Goal: Task Accomplishment & Management: Manage account settings

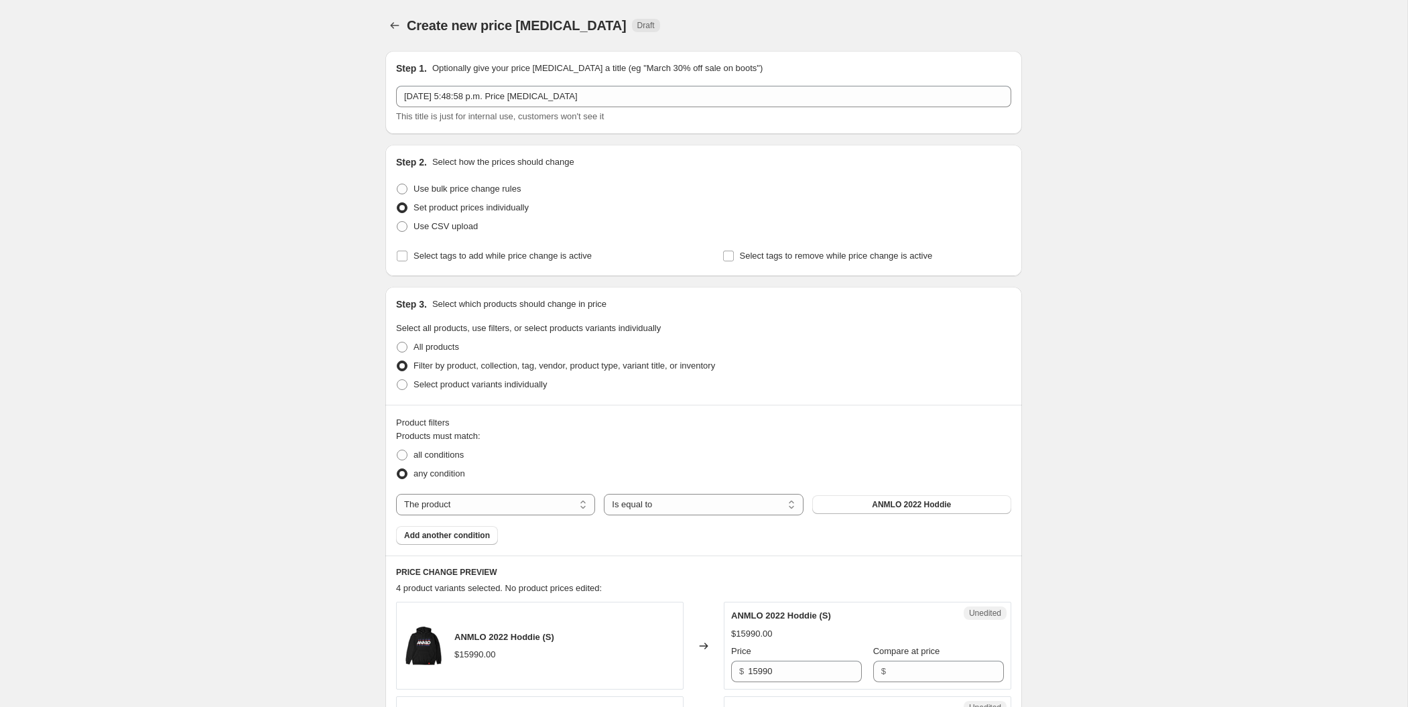
scroll to position [156, 0]
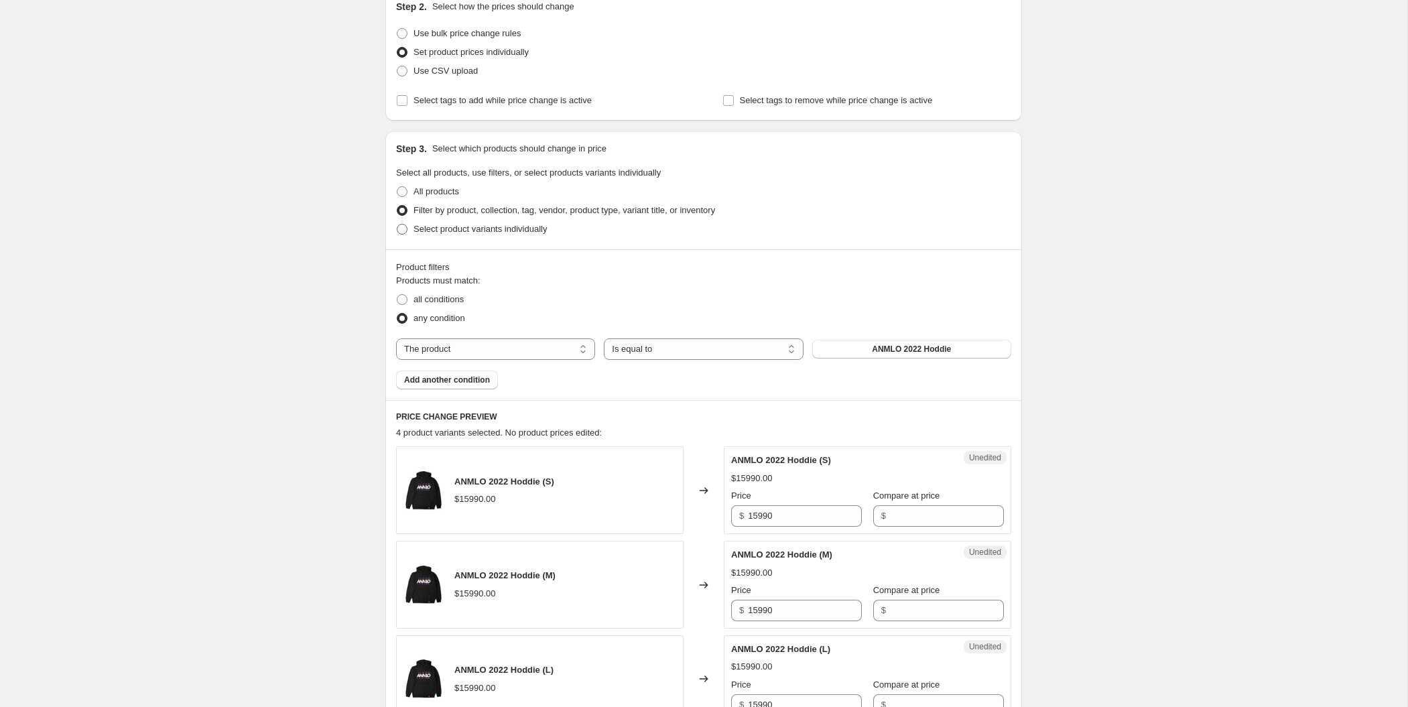
click at [457, 229] on span "Select product variants individually" at bounding box center [480, 229] width 133 height 10
click at [397, 225] on input "Select product variants individually" at bounding box center [397, 224] width 1 height 1
radio input "true"
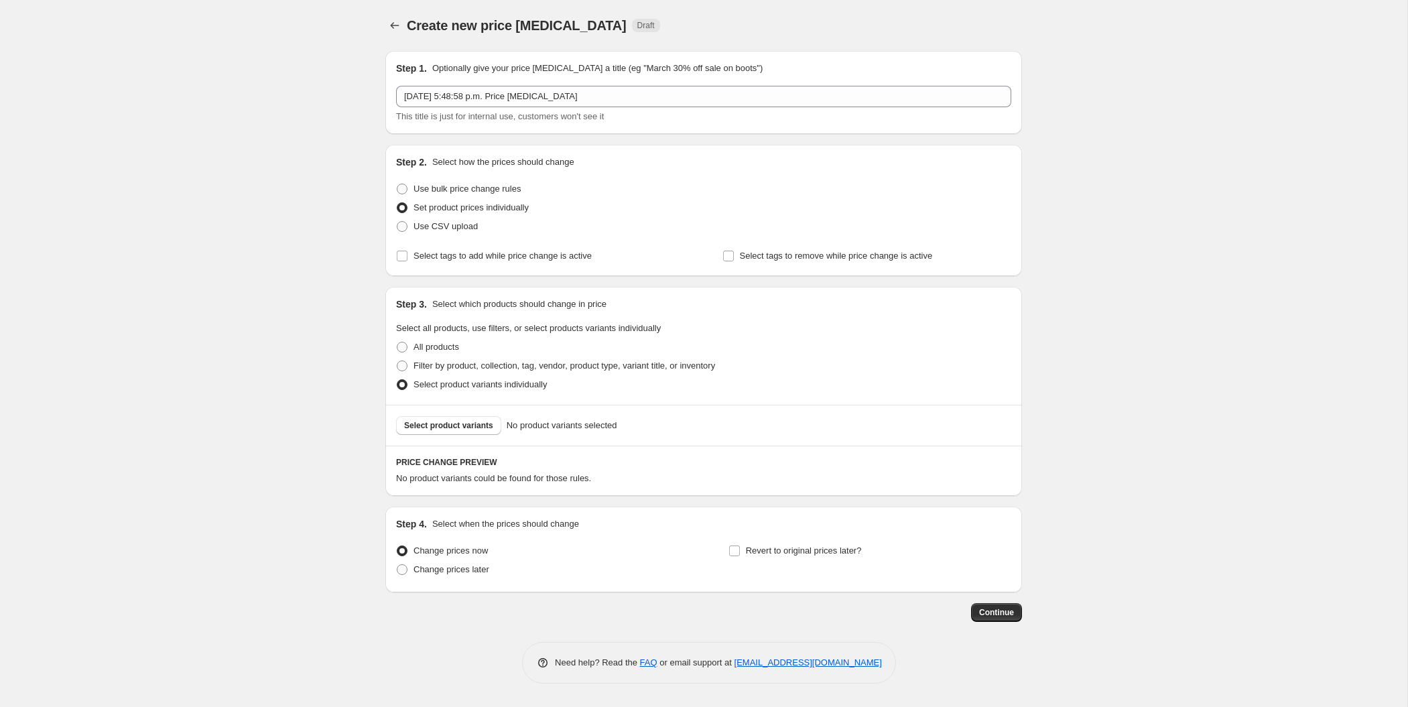
scroll to position [0, 0]
click at [447, 227] on span "Use CSV upload" at bounding box center [446, 226] width 64 height 10
click at [397, 222] on input "Use CSV upload" at bounding box center [397, 221] width 1 height 1
radio input "true"
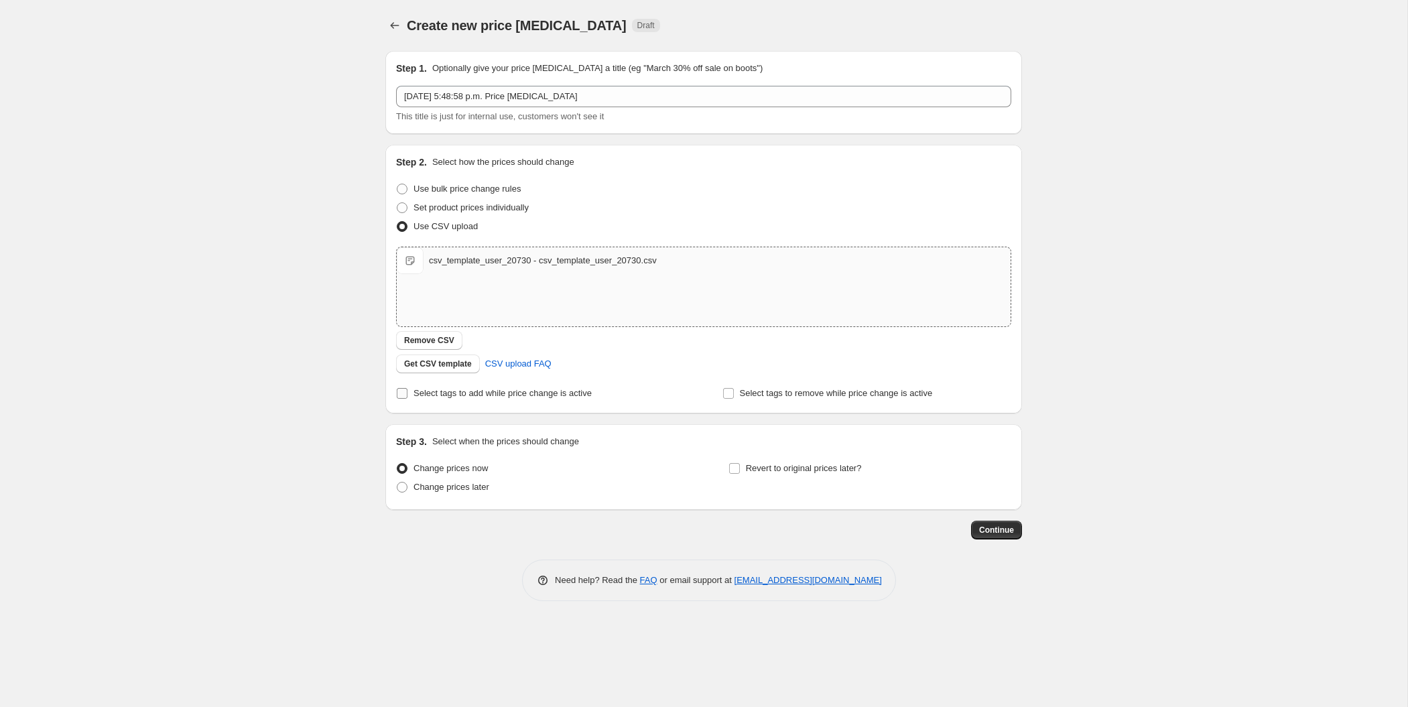
click at [408, 394] on span at bounding box center [402, 393] width 12 height 12
click at [408, 394] on input "Select tags to add while price change is active" at bounding box center [402, 393] width 11 height 11
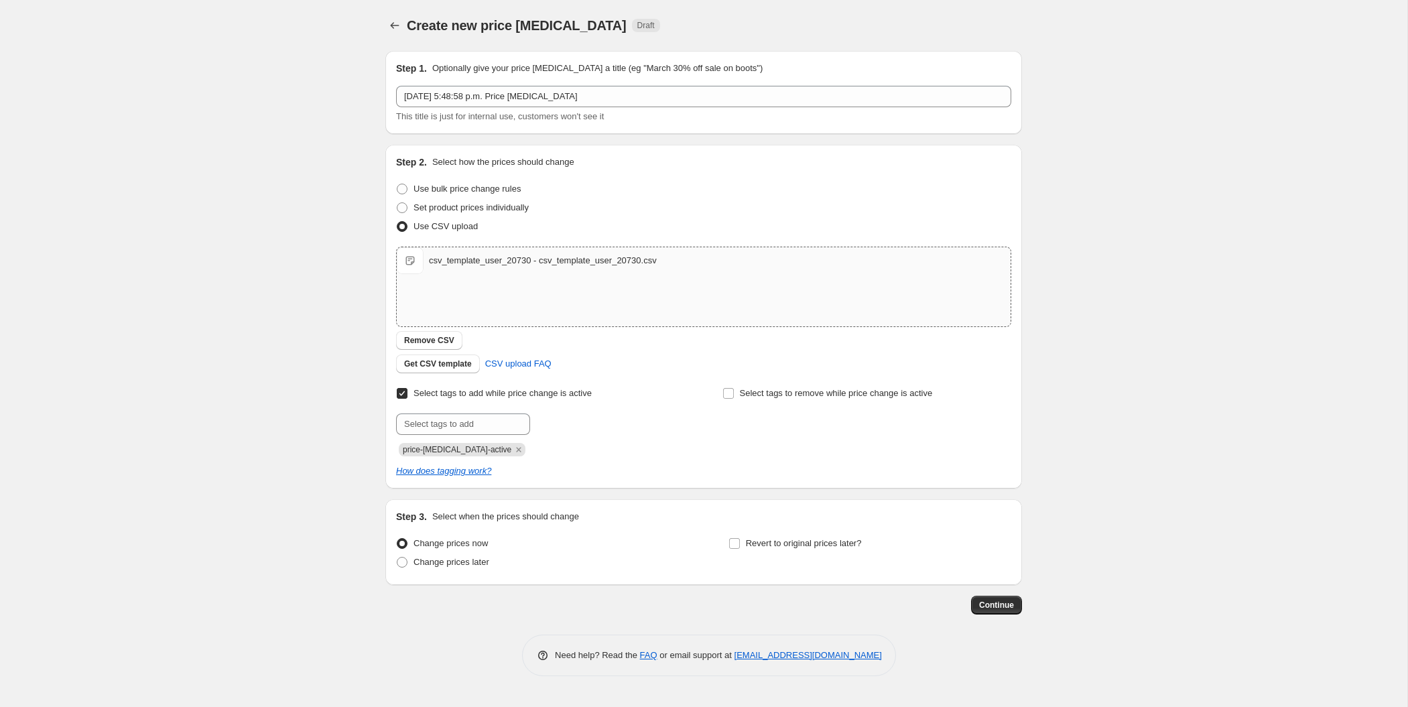
click at [403, 387] on span at bounding box center [402, 393] width 12 height 12
click at [403, 388] on input "Select tags to add while price change is active" at bounding box center [402, 393] width 11 height 11
checkbox input "false"
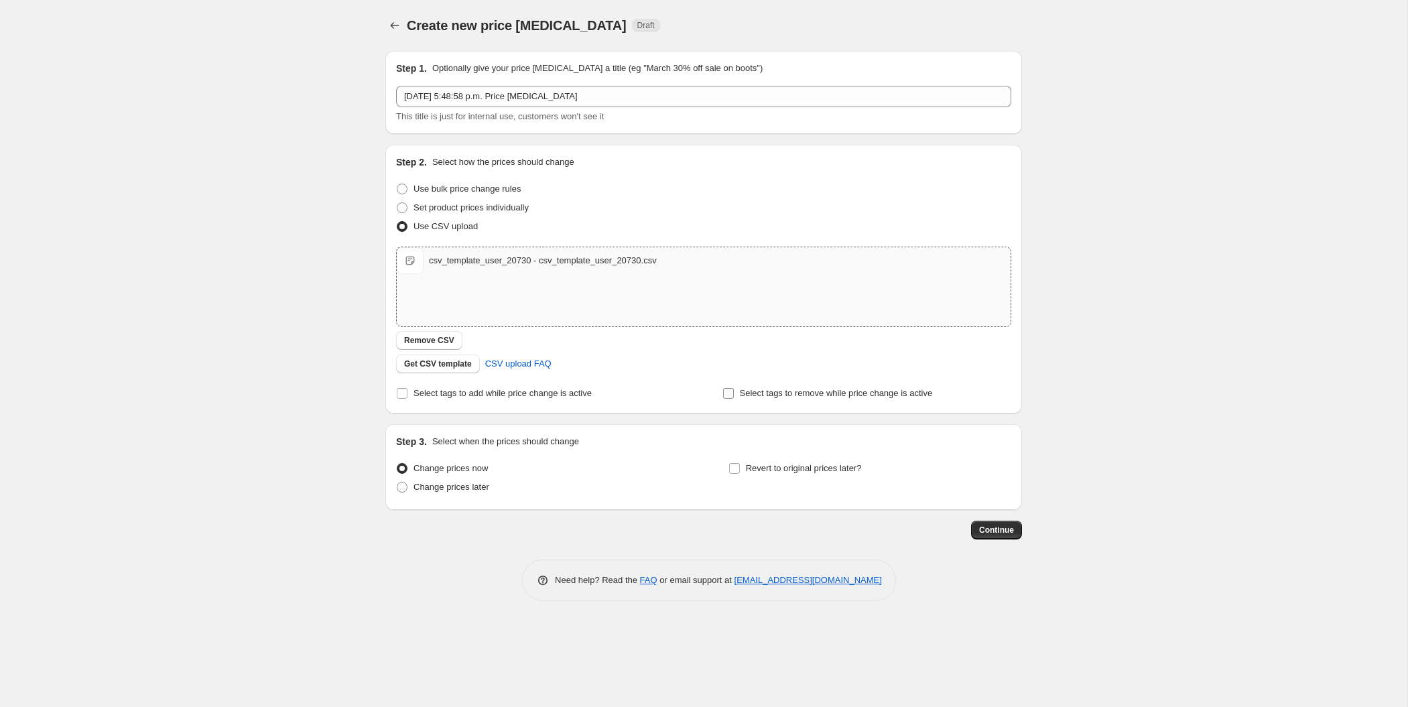
click at [731, 391] on input "Select tags to remove while price change is active" at bounding box center [728, 393] width 11 height 11
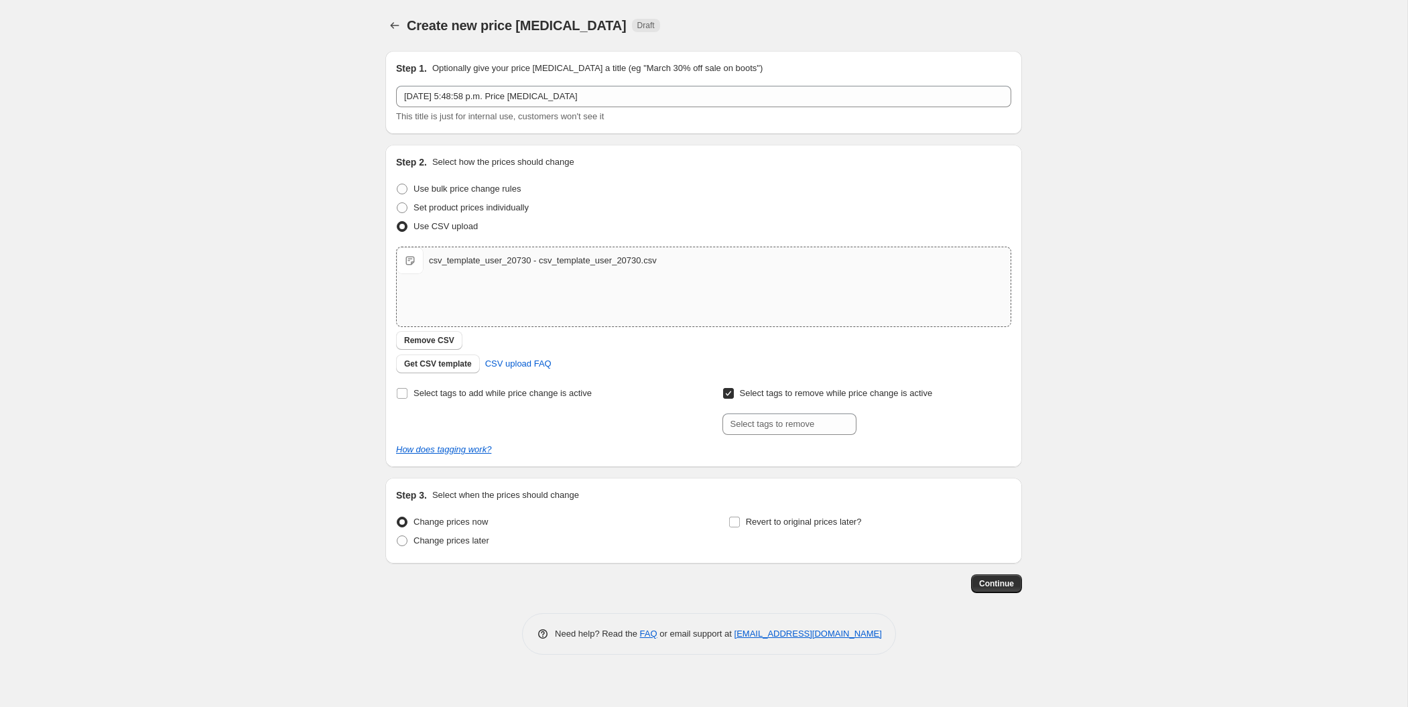
click at [731, 393] on input "Select tags to remove while price change is active" at bounding box center [728, 393] width 11 height 11
checkbox input "false"
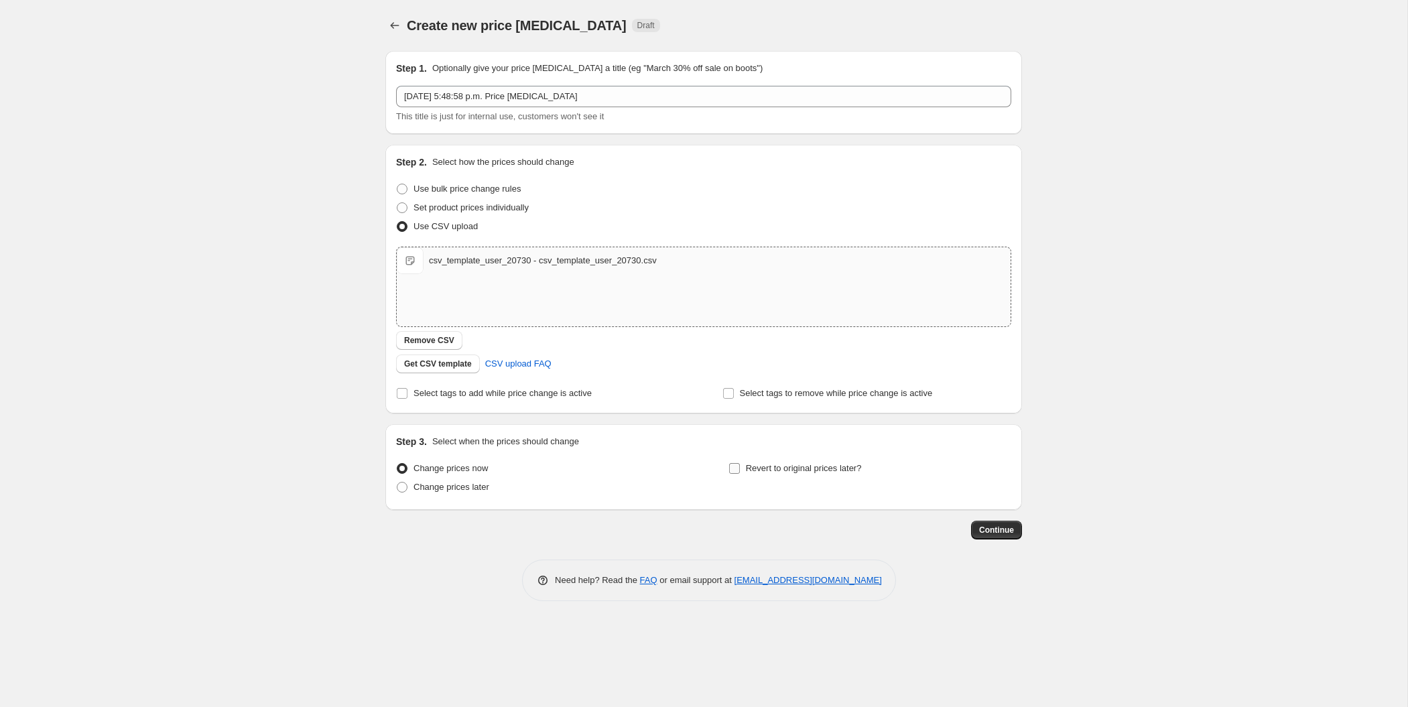
click at [735, 469] on input "Revert to original prices later?" at bounding box center [734, 468] width 11 height 11
checkbox input "true"
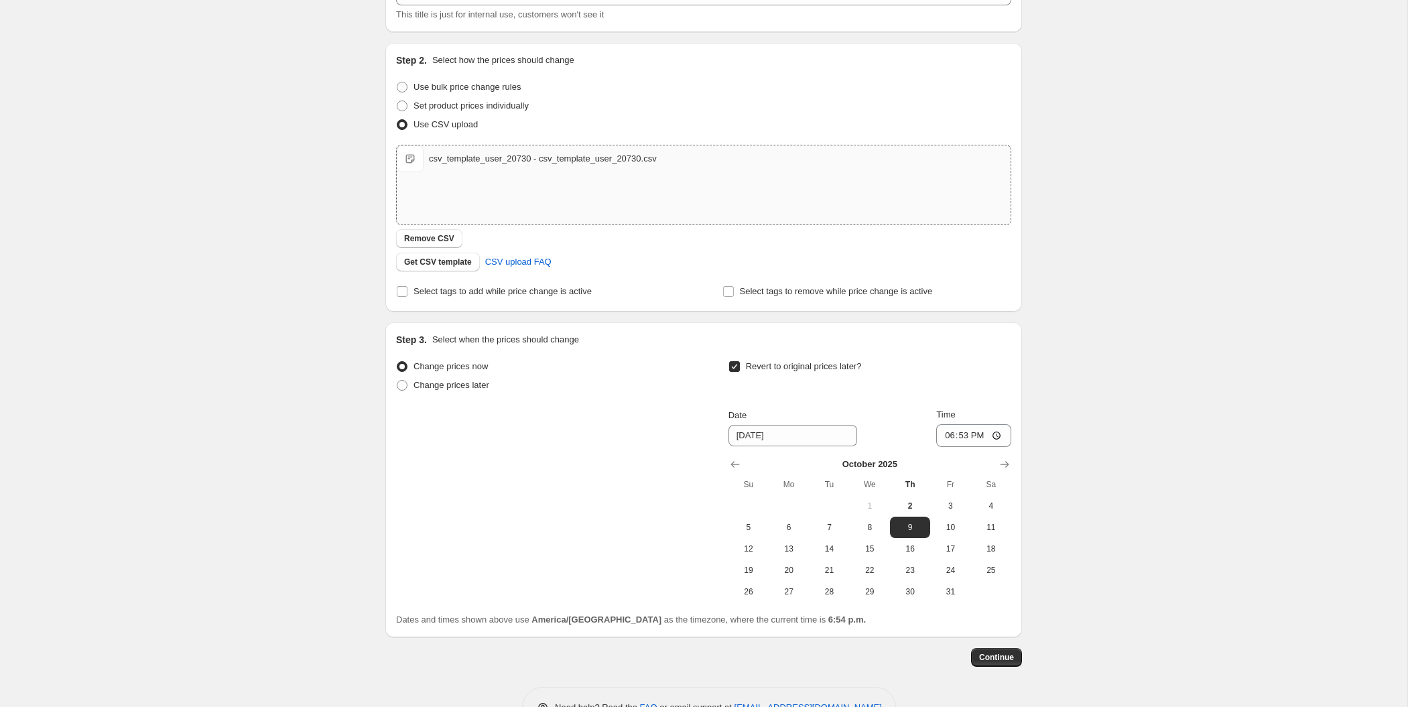
scroll to position [105, 0]
click at [746, 541] on span "12" at bounding box center [748, 546] width 29 height 11
type input "10/12/2025"
click at [969, 432] on input "18:53" at bounding box center [973, 433] width 75 height 23
click at [1001, 432] on input "18:53" at bounding box center [973, 433] width 75 height 23
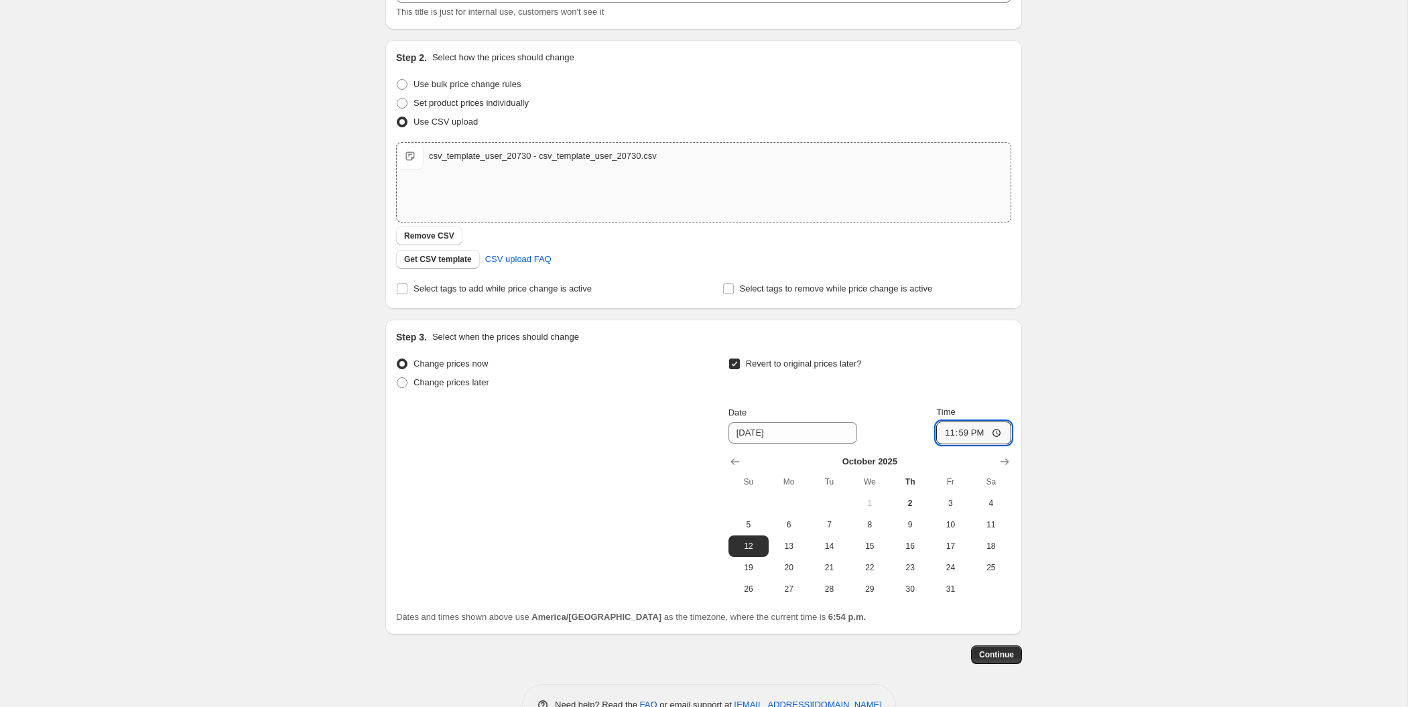
type input "23:59"
click at [1072, 573] on div "Create new price change job. This page is ready Create new price change job Dra…" at bounding box center [704, 320] width 1408 height 851
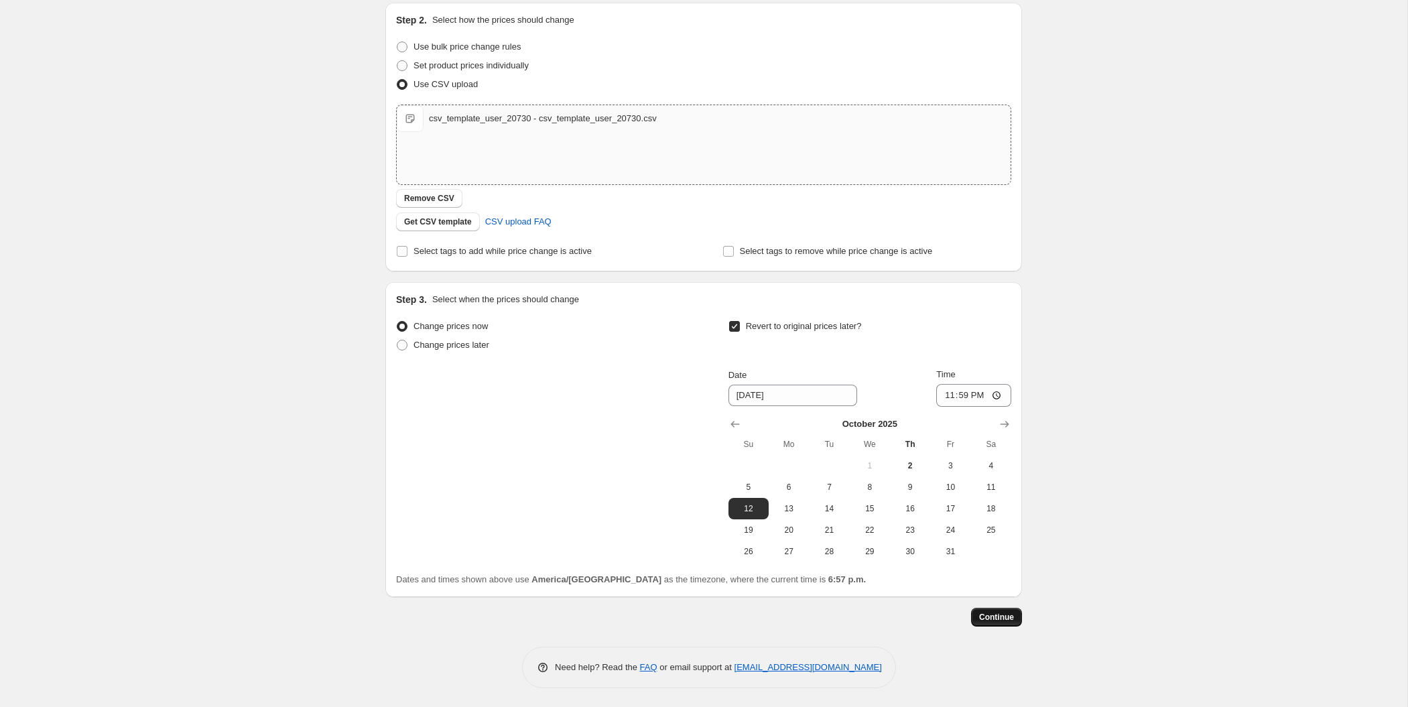
scroll to position [135, 0]
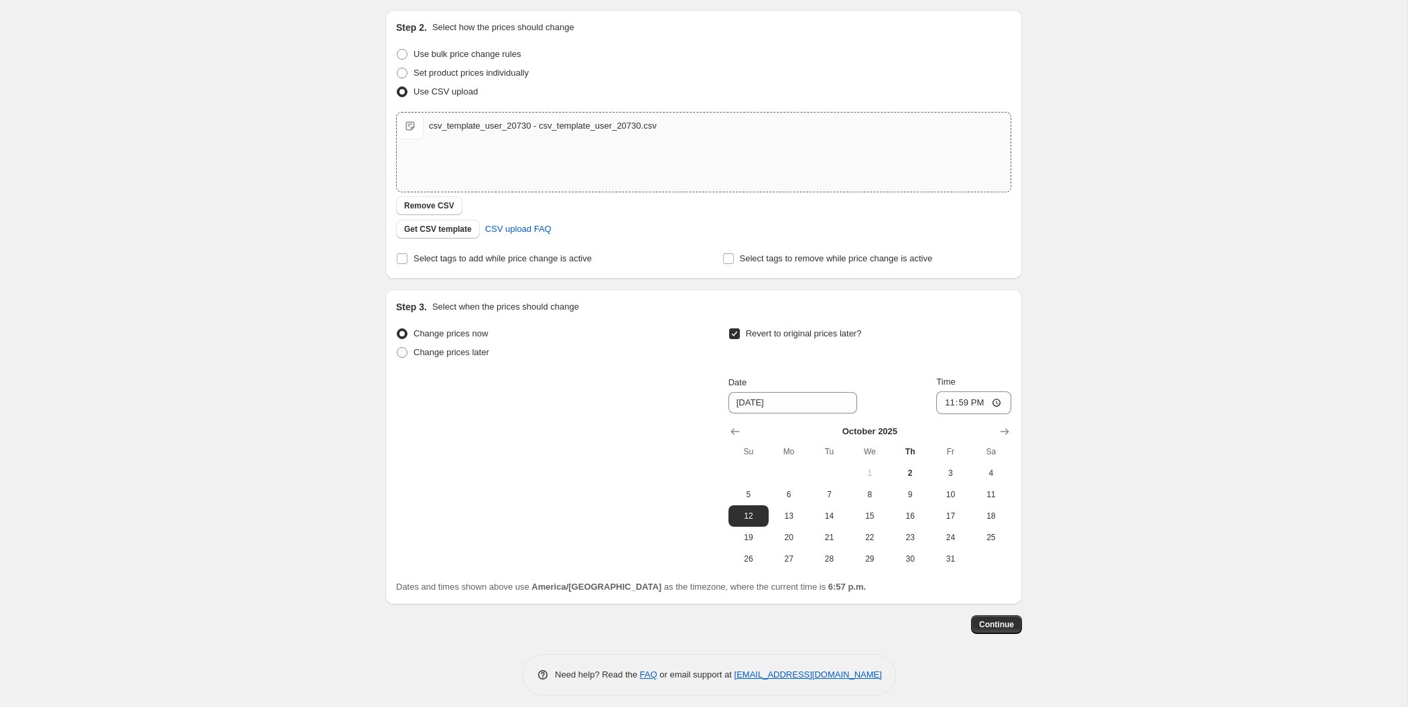
click at [989, 625] on span "Continue" at bounding box center [996, 624] width 35 height 11
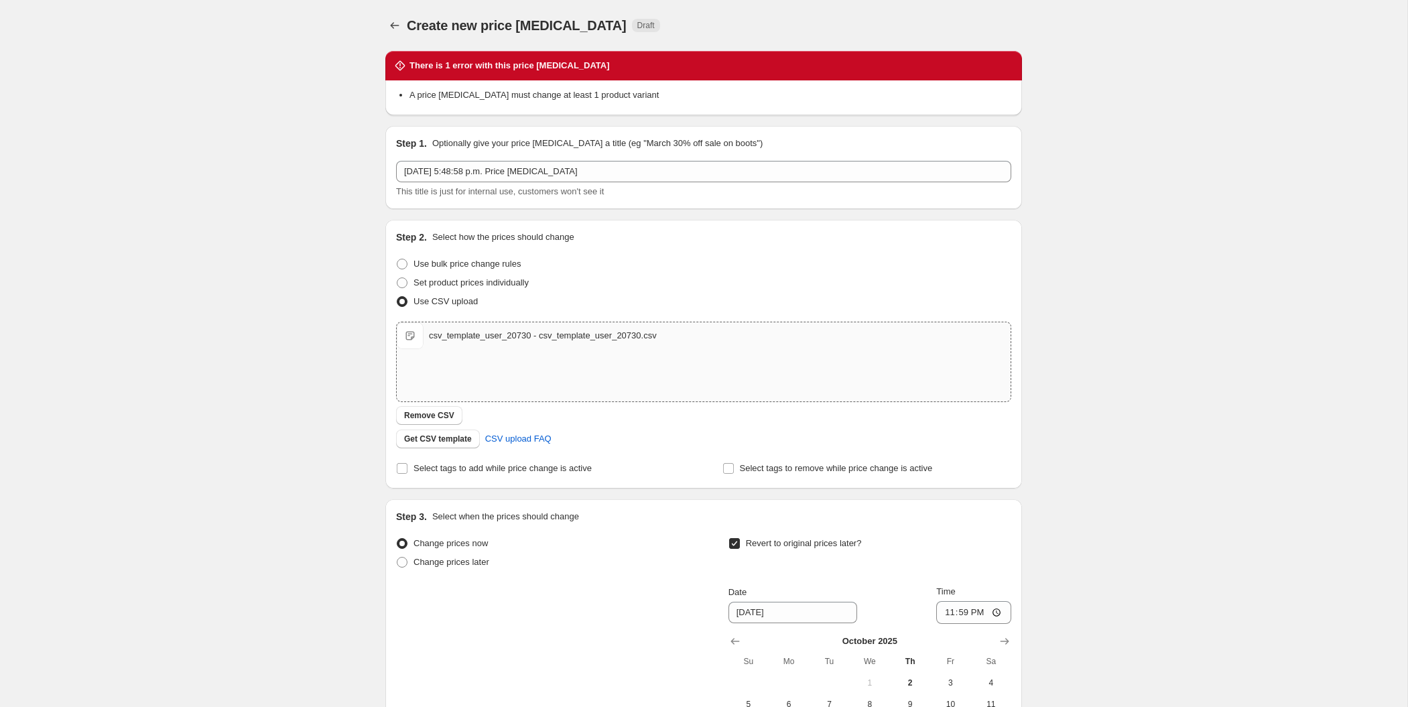
click at [597, 94] on li "A price change job must change at least 1 product variant" at bounding box center [711, 94] width 602 height 13
click at [598, 94] on li "A price change job must change at least 1 product variant" at bounding box center [711, 94] width 602 height 13
copy li "A price change job must change at least 1 product variant"
click at [290, 306] on div "Create new price change job. This page is ready Create new price change job Dra…" at bounding box center [704, 463] width 1408 height 926
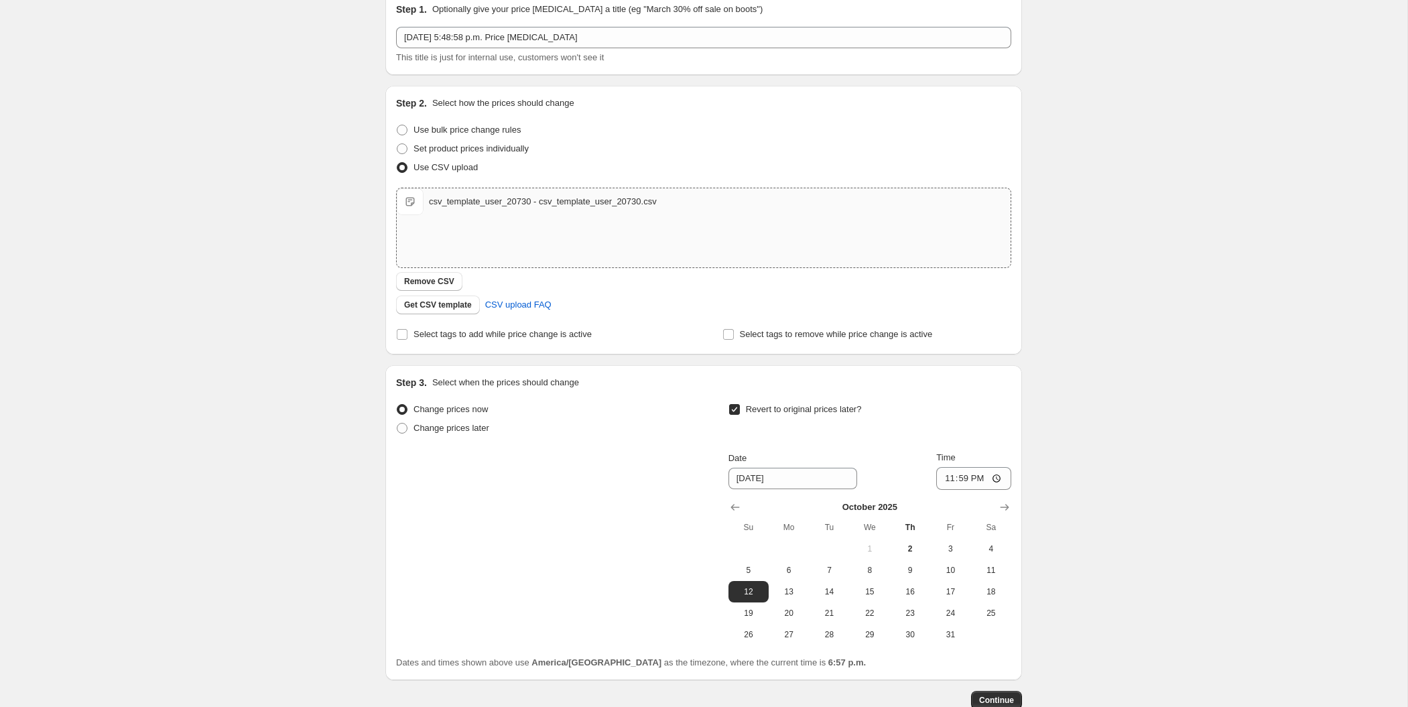
scroll to position [217, 0]
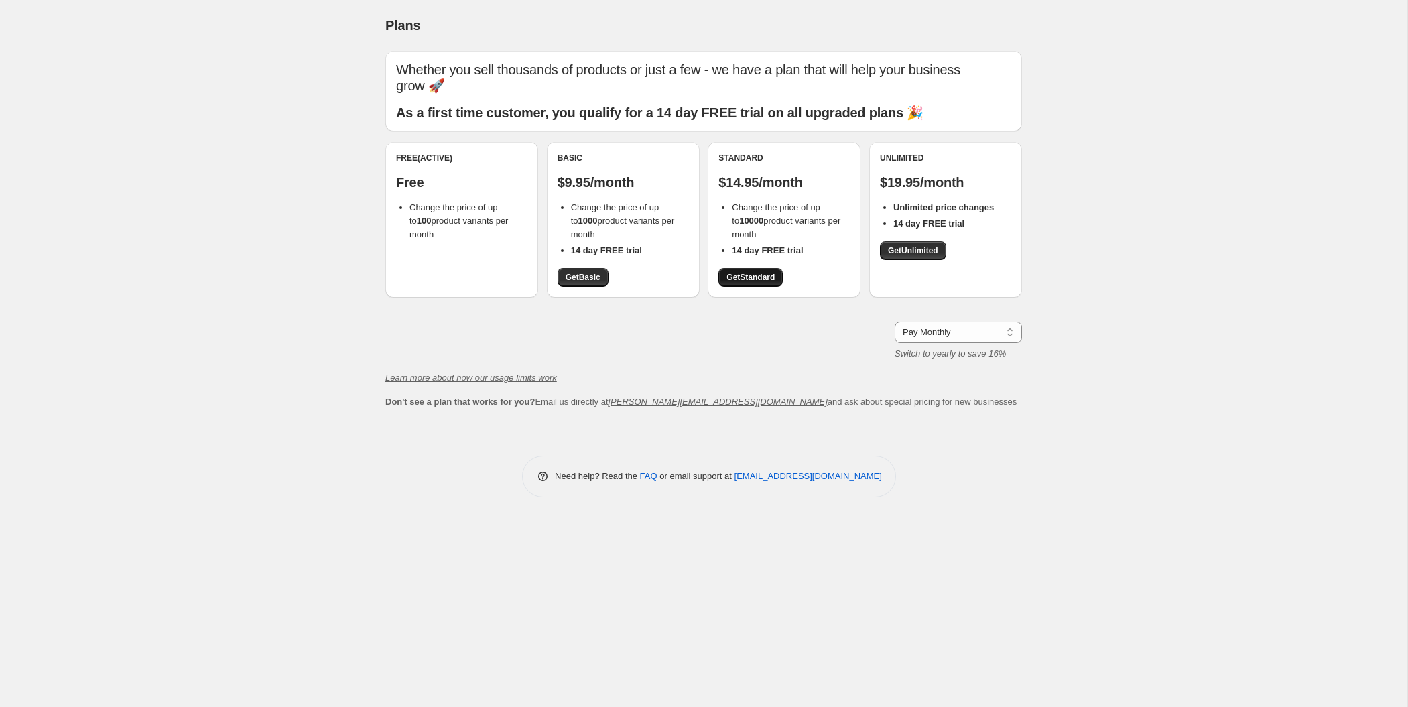
click at [761, 272] on span "Get Standard" at bounding box center [751, 277] width 48 height 11
click at [1012, 322] on select "Pay Monthly Pay Yearly (Save 16%)" at bounding box center [958, 332] width 127 height 21
click at [832, 227] on ul "Change the price of up to 10000 product variants per month 14 day FREE trial" at bounding box center [784, 229] width 131 height 56
drag, startPoint x: 770, startPoint y: 234, endPoint x: 725, endPoint y: 194, distance: 60.3
click at [725, 201] on ul "Change the price of up to 10000 product variants per month 14 day FREE trial" at bounding box center [784, 229] width 131 height 56
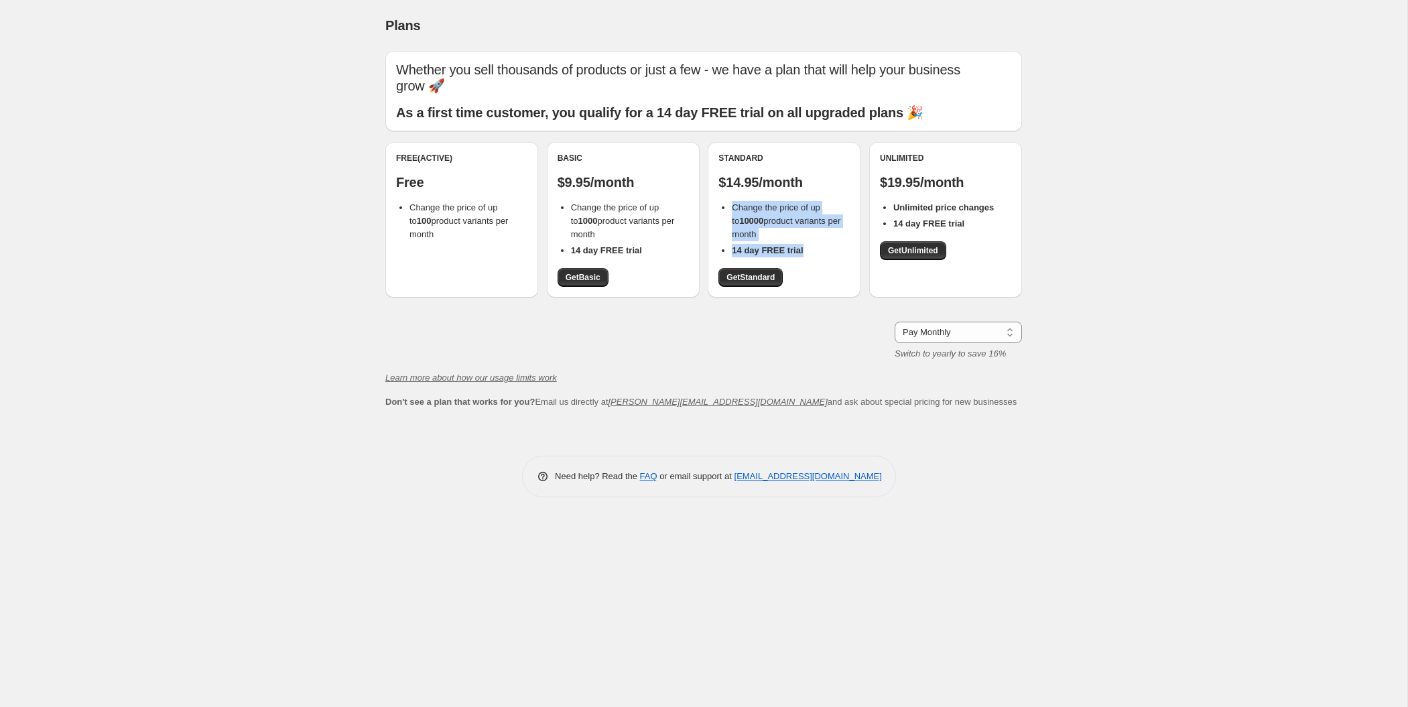
click at [755, 202] on span "Change the price of up to 10000 product variants per month" at bounding box center [786, 220] width 109 height 37
click at [769, 202] on span "Change the price of up to 10000 product variants per month" at bounding box center [786, 220] width 109 height 37
copy span "Change the price of up to 10000 product variants per month"
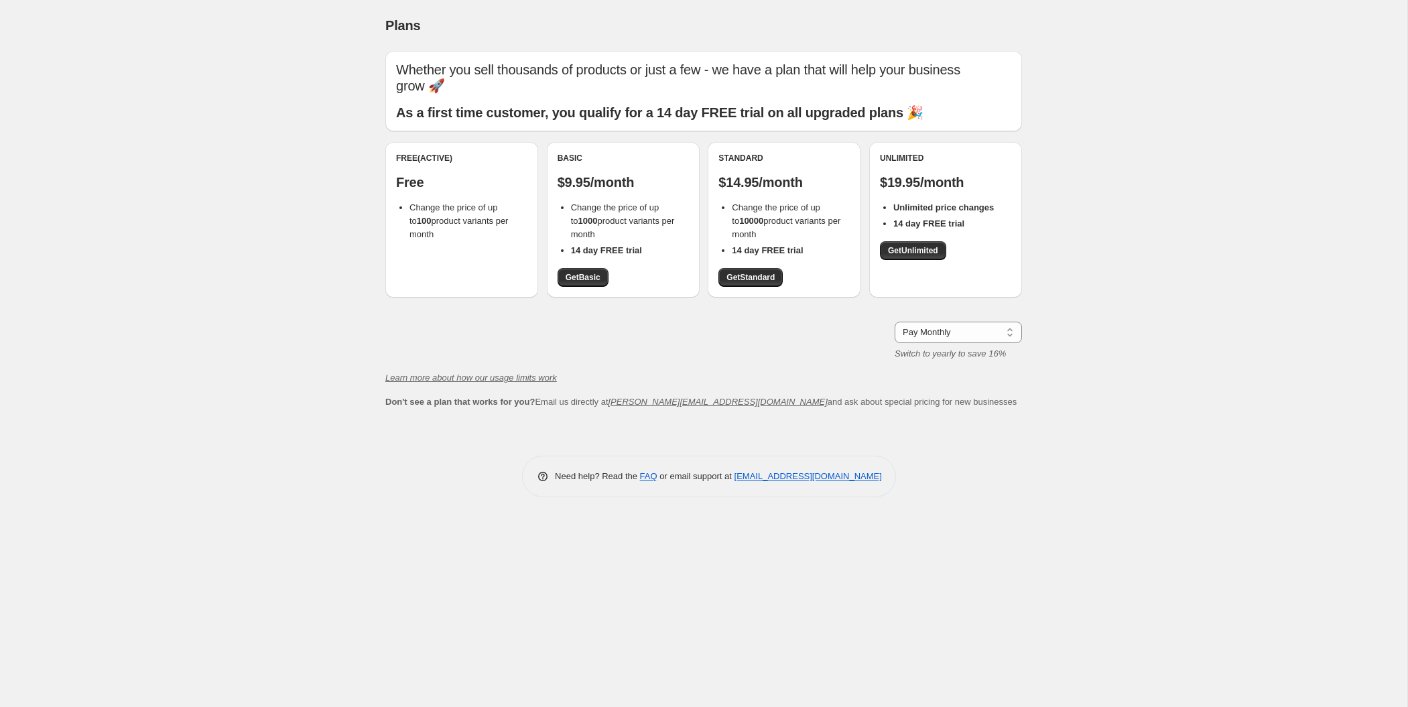
click at [1136, 81] on div "Plans. This page is ready Plans Whether you sell thousands of products or just …" at bounding box center [704, 353] width 1408 height 707
click at [930, 245] on span "Get Unlimited" at bounding box center [913, 250] width 50 height 11
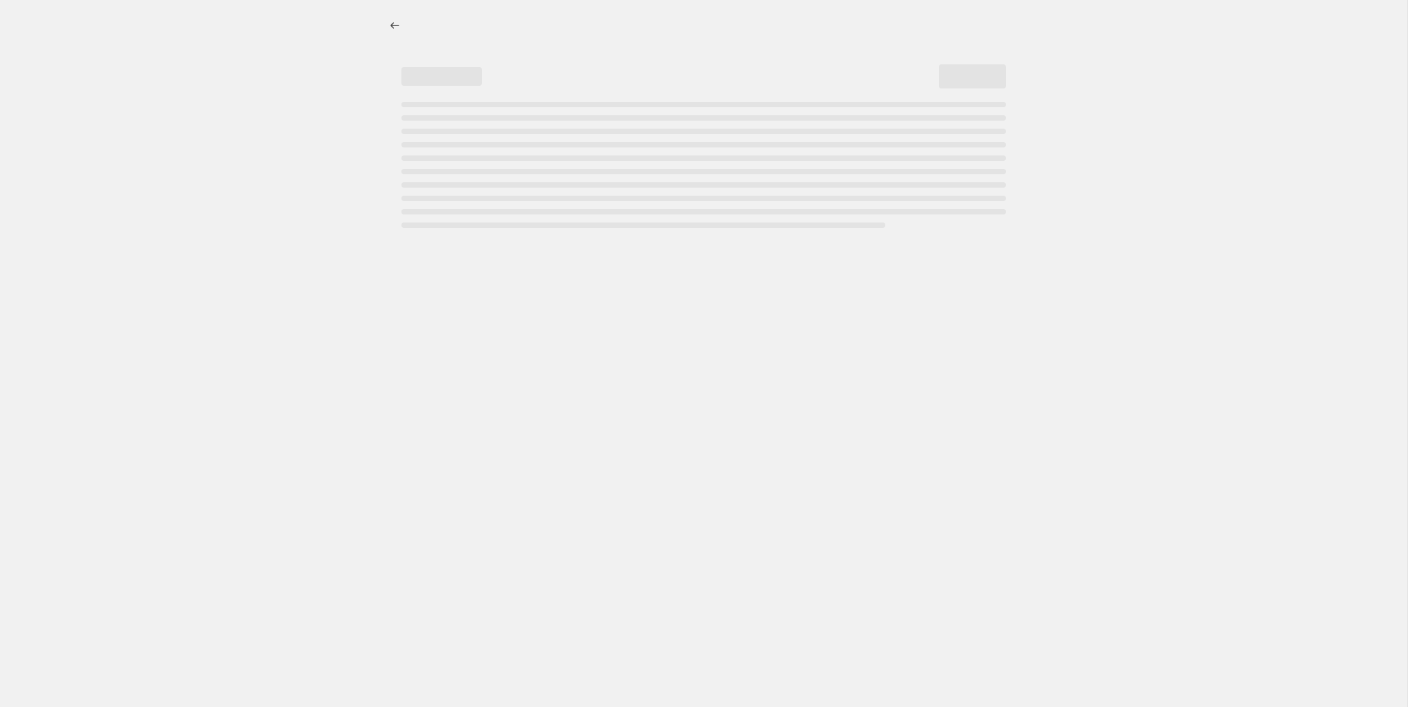
select select "percentage"
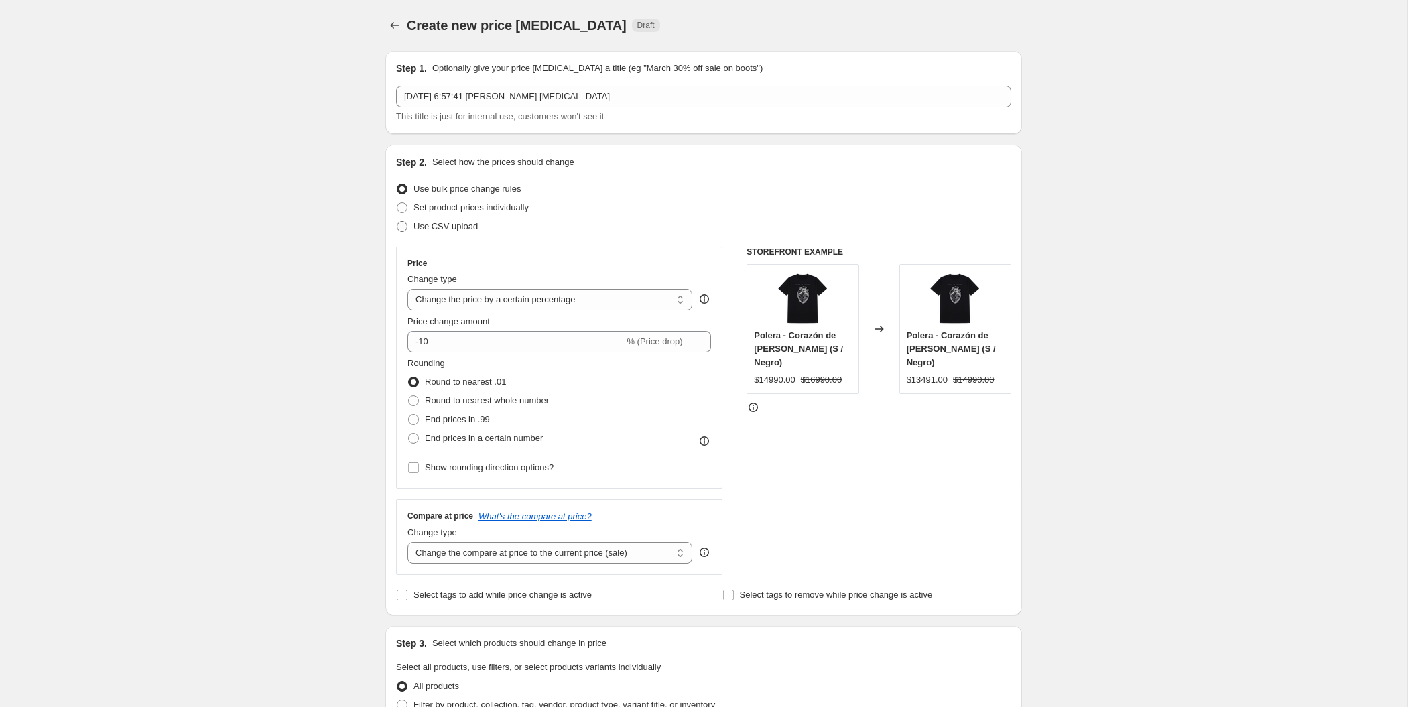
click at [463, 225] on span "Use CSV upload" at bounding box center [446, 226] width 64 height 10
click at [397, 222] on input "Use CSV upload" at bounding box center [397, 221] width 1 height 1
radio input "true"
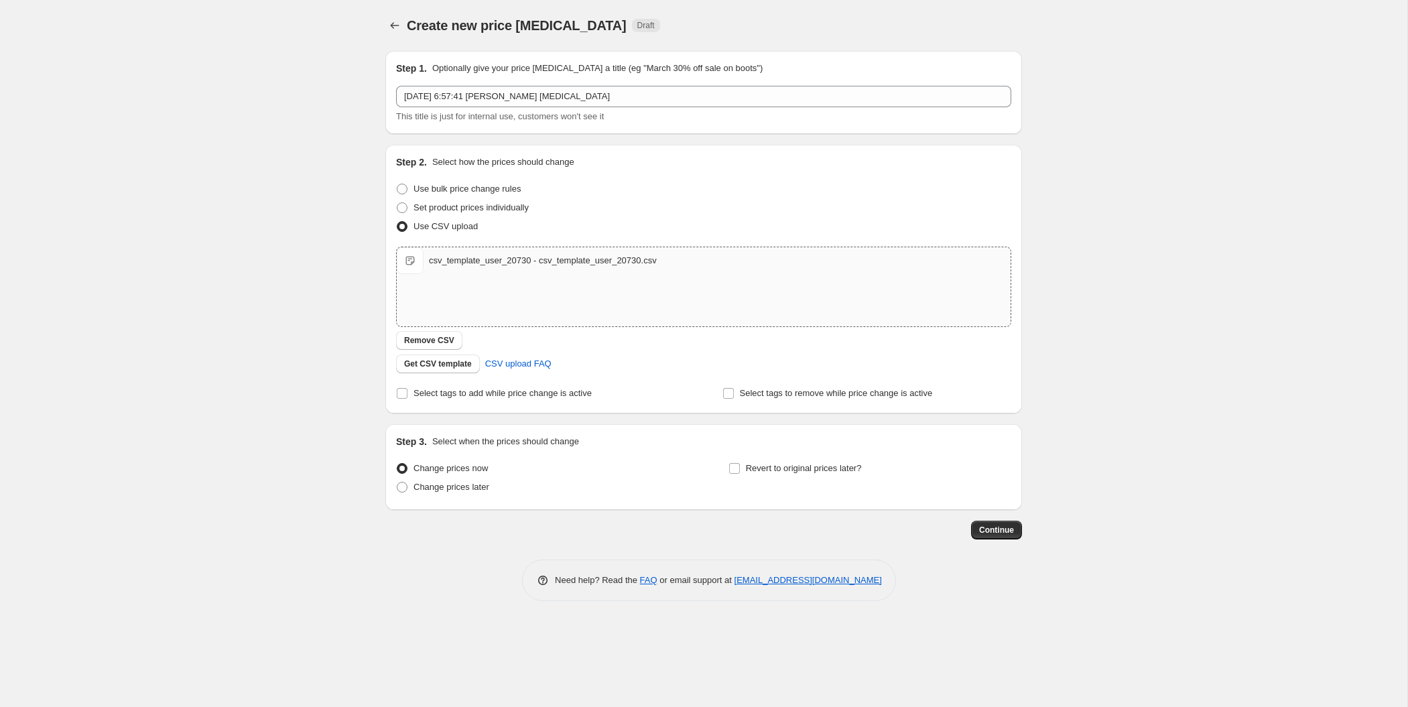
click at [704, 265] on div "csv_template_user_20730 - csv_template_user_20730.csv csv_template_user_20730 -…" at bounding box center [704, 260] width 614 height 27
drag, startPoint x: 962, startPoint y: 387, endPoint x: 431, endPoint y: 359, distance: 531.6
click at [394, 392] on div "Step 2. Select how the prices should change Use bulk price change rules Set pro…" at bounding box center [703, 279] width 637 height 269
copy div "Select tags to add while price change is active Select tags to remove while pri…"
click at [738, 467] on input "Revert to original prices later?" at bounding box center [734, 468] width 11 height 11
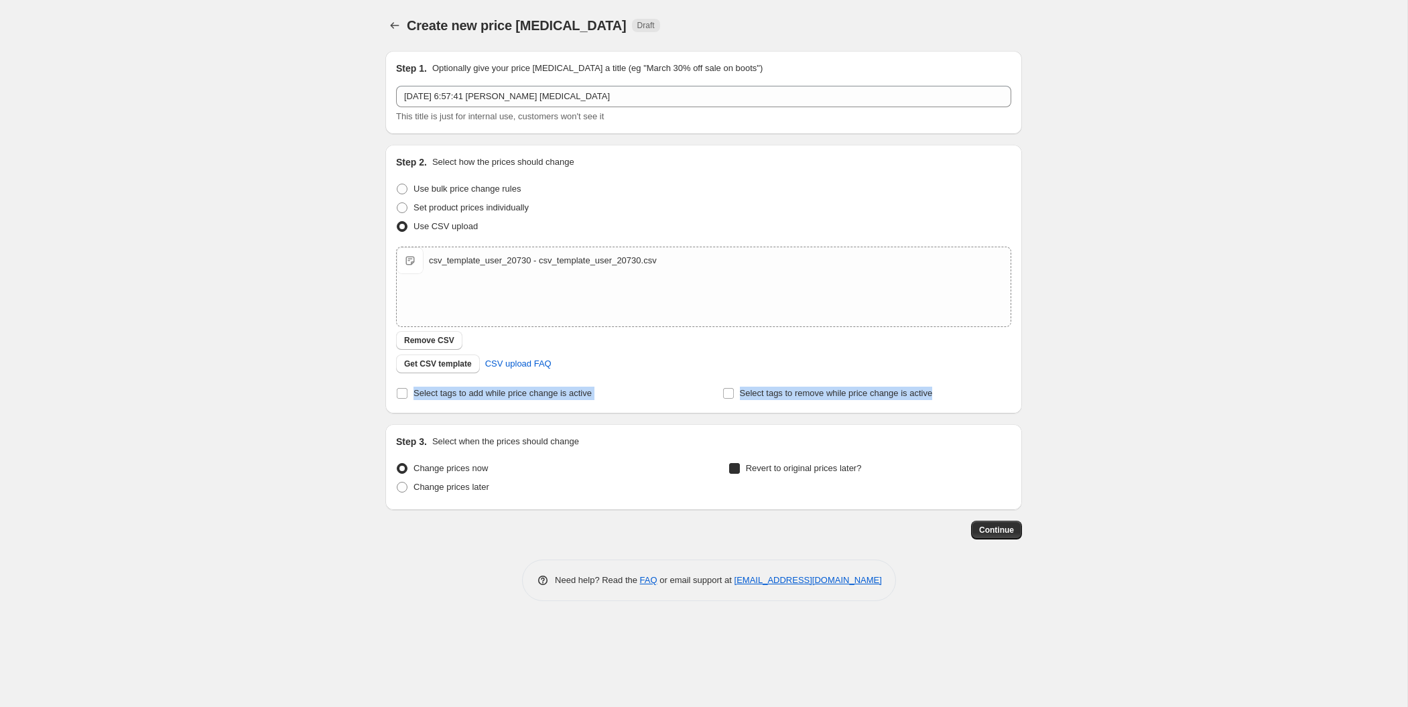
checkbox input "true"
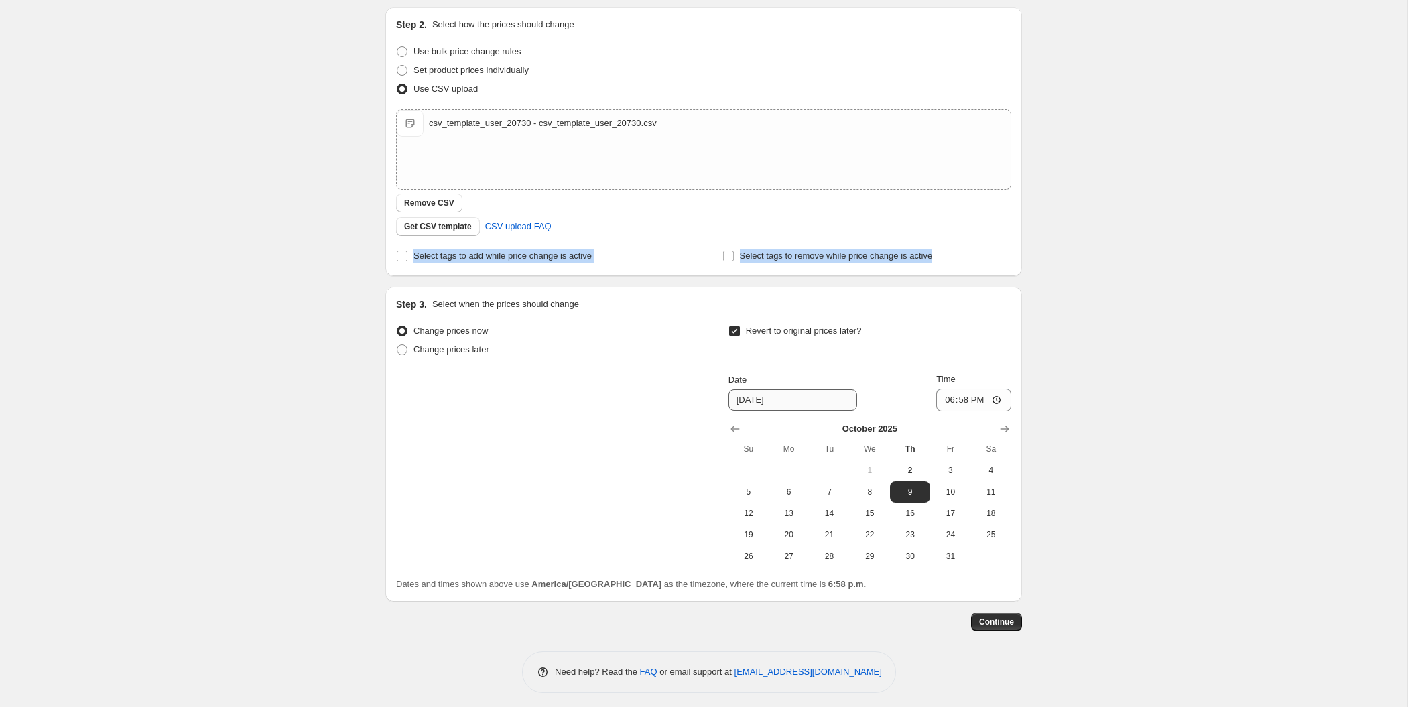
scroll to position [142, 0]
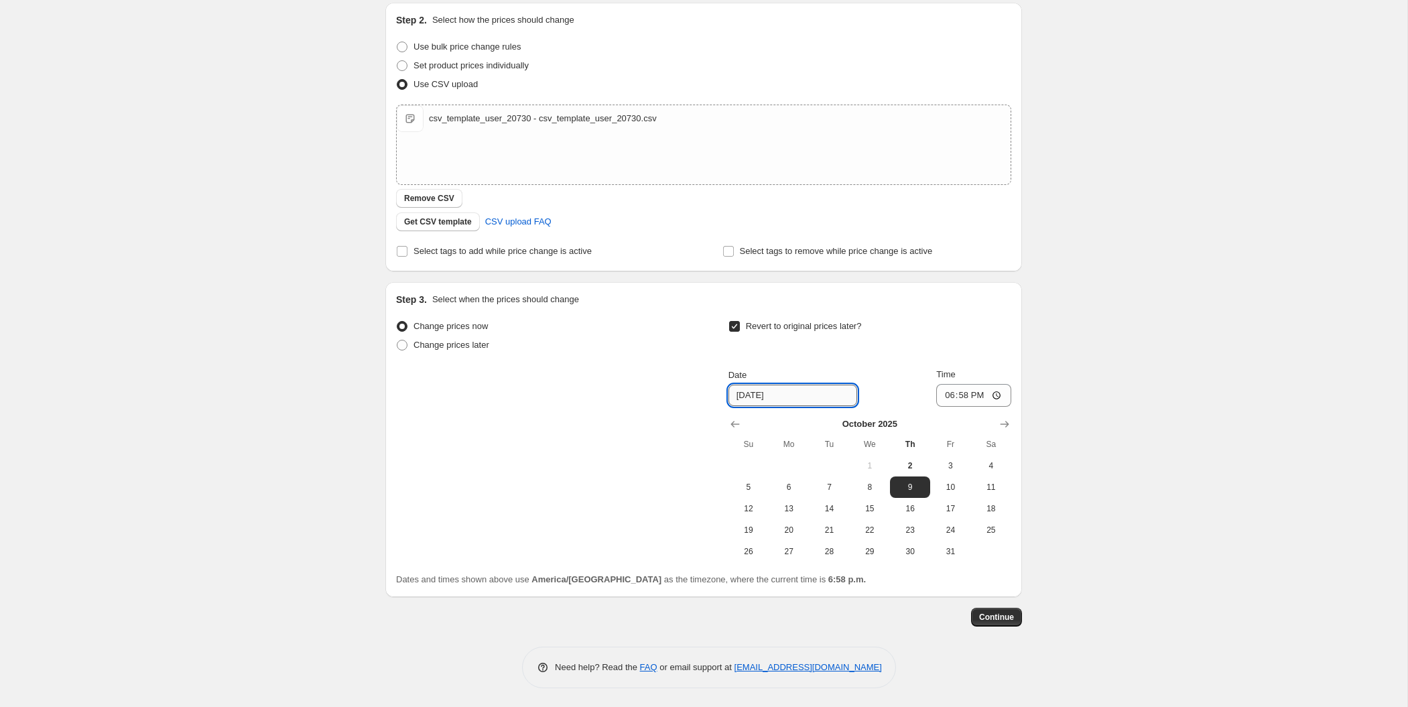
click at [747, 391] on input "10/9/2025" at bounding box center [793, 395] width 129 height 21
click at [758, 503] on span "12" at bounding box center [748, 508] width 29 height 11
type input "10/12/2025"
click at [993, 396] on input "18:58" at bounding box center [973, 395] width 75 height 23
type input "23:59"
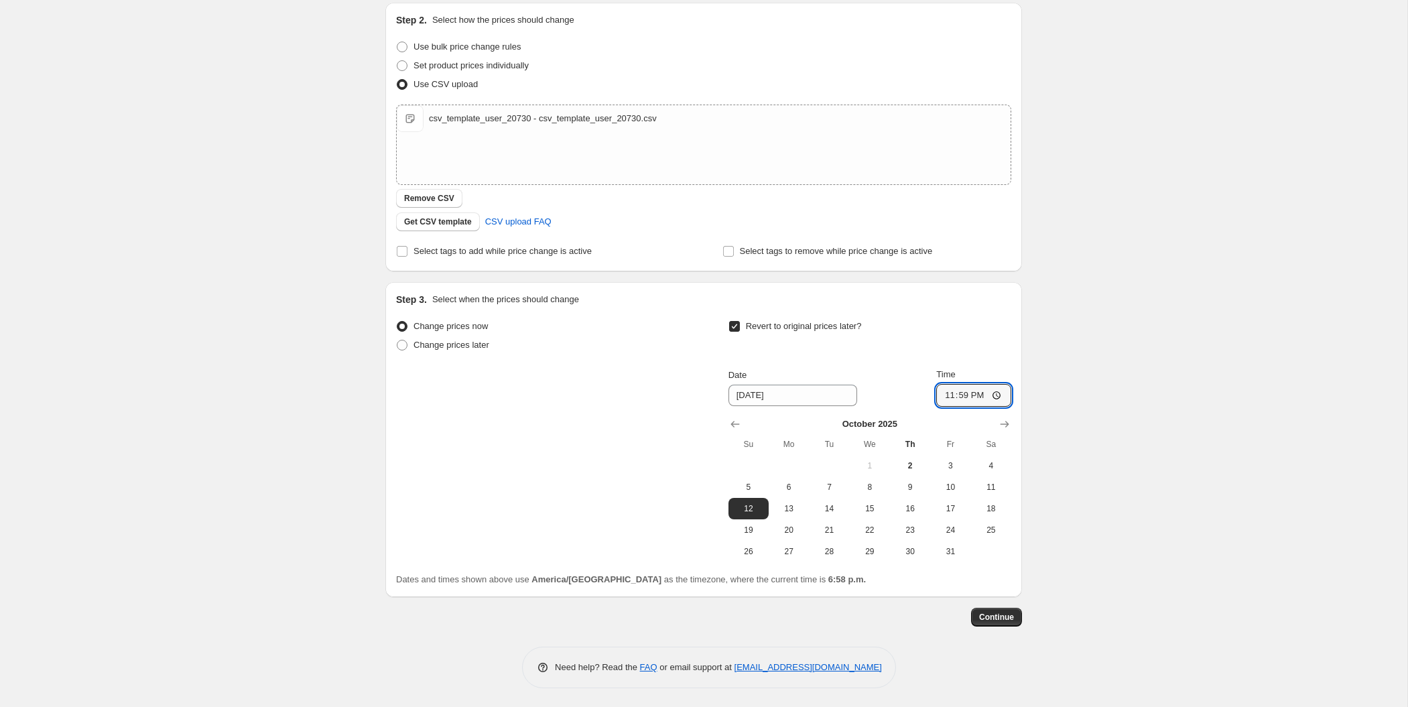
click at [1105, 458] on div "Create new price change job. This page is ready Create new price change job Dra…" at bounding box center [704, 283] width 1408 height 851
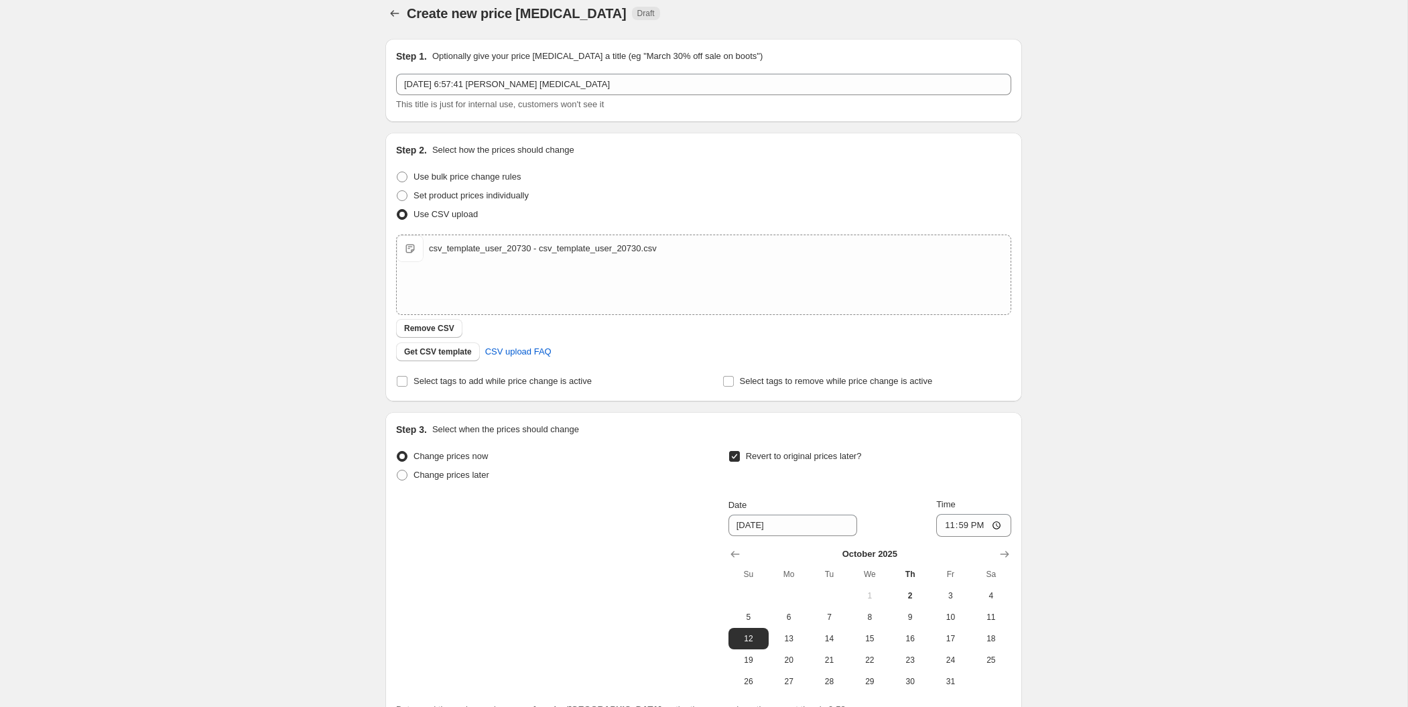
scroll to position [0, 0]
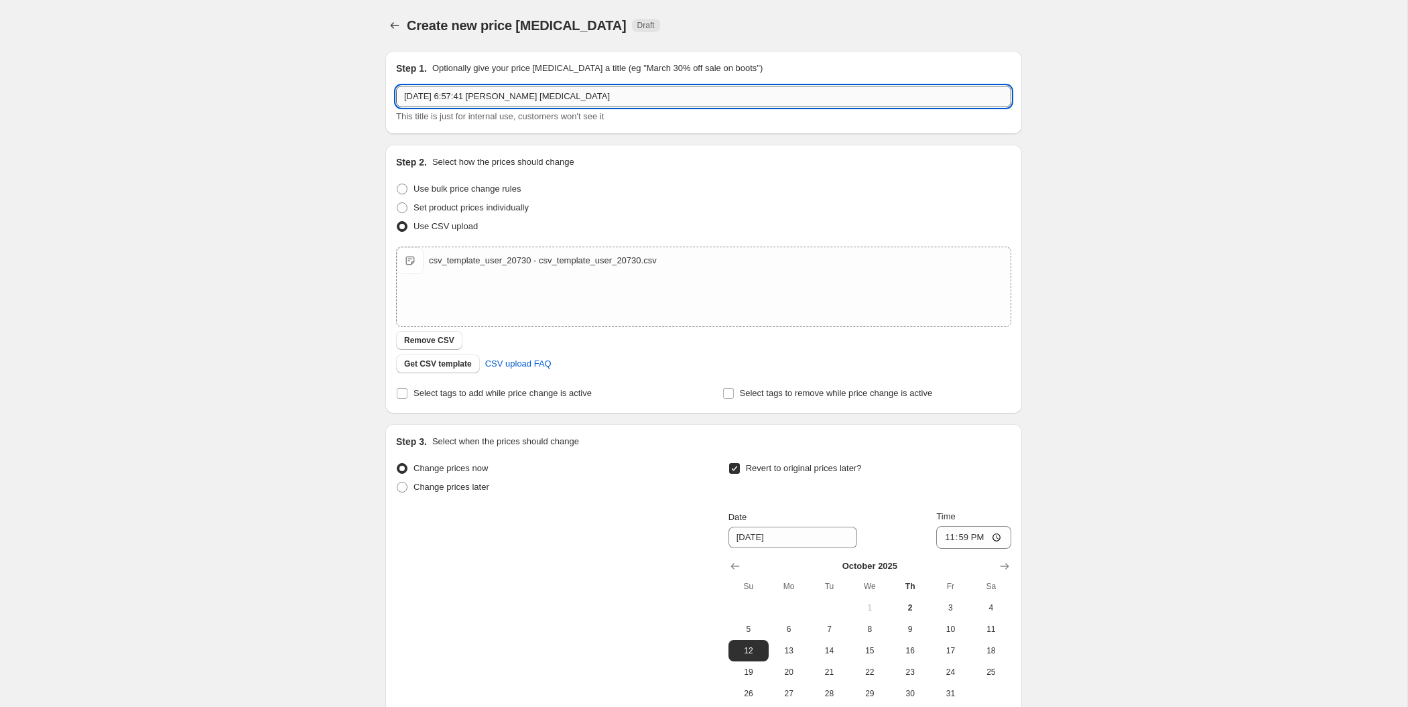
click at [585, 101] on input "2 oct 2025, 6:57:41 p.m. Price change job" at bounding box center [703, 96] width 615 height 21
type input "Cyber [DATE]"
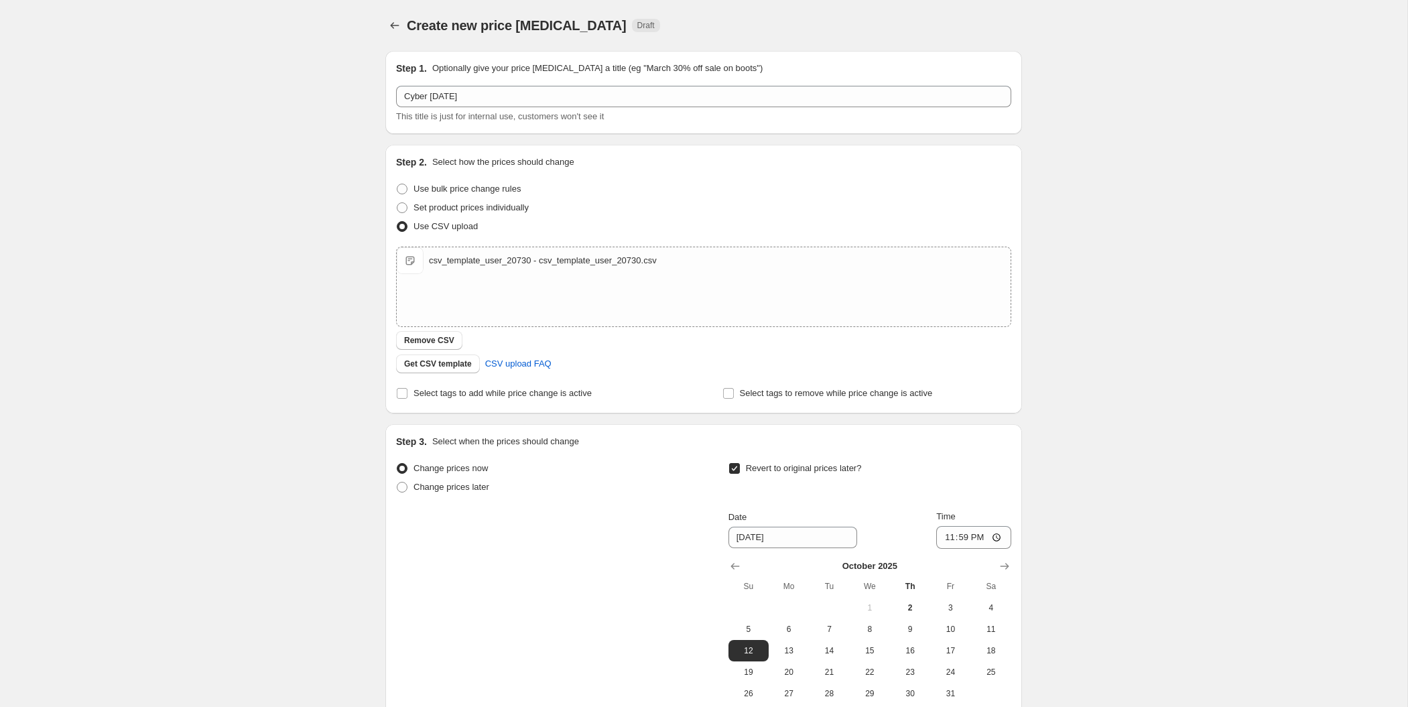
click at [1095, 369] on div "Create new price change job. This page is ready Create new price change job Dra…" at bounding box center [704, 425] width 1408 height 851
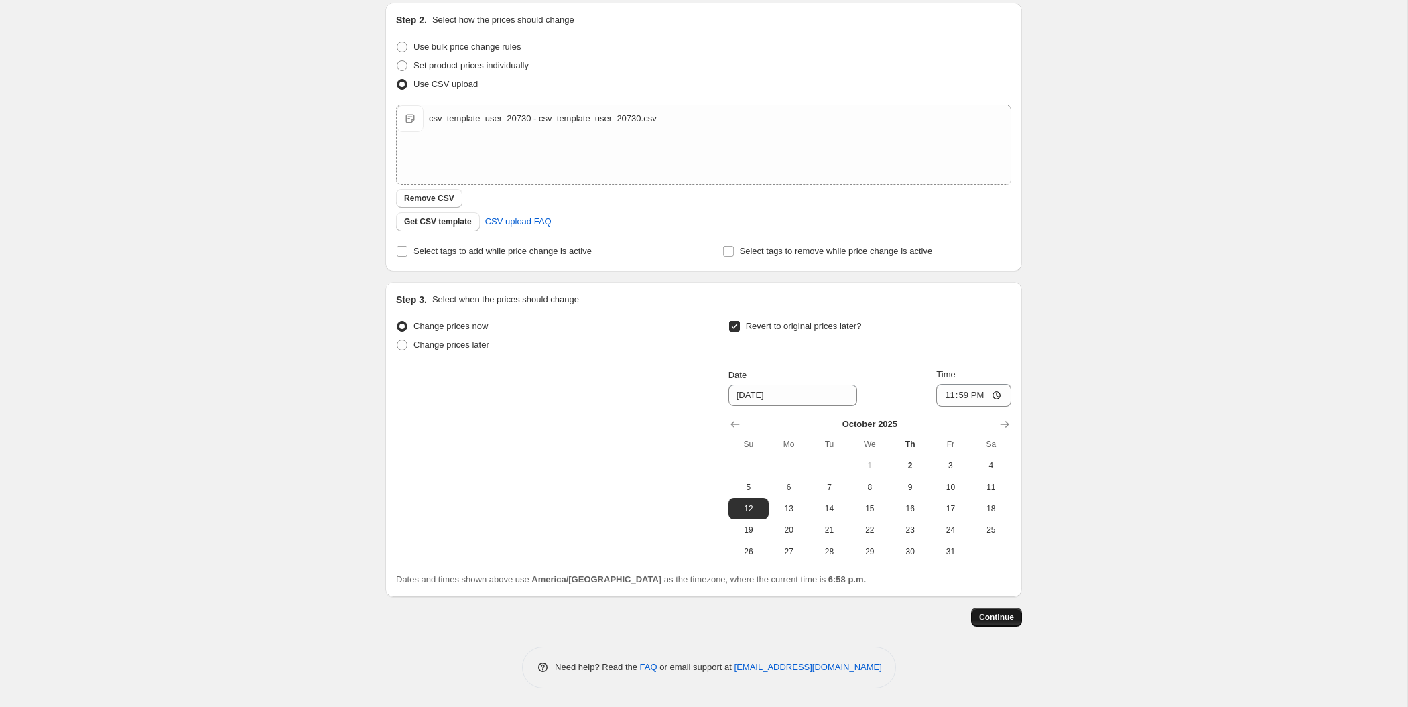
click at [993, 616] on span "Continue" at bounding box center [996, 617] width 35 height 11
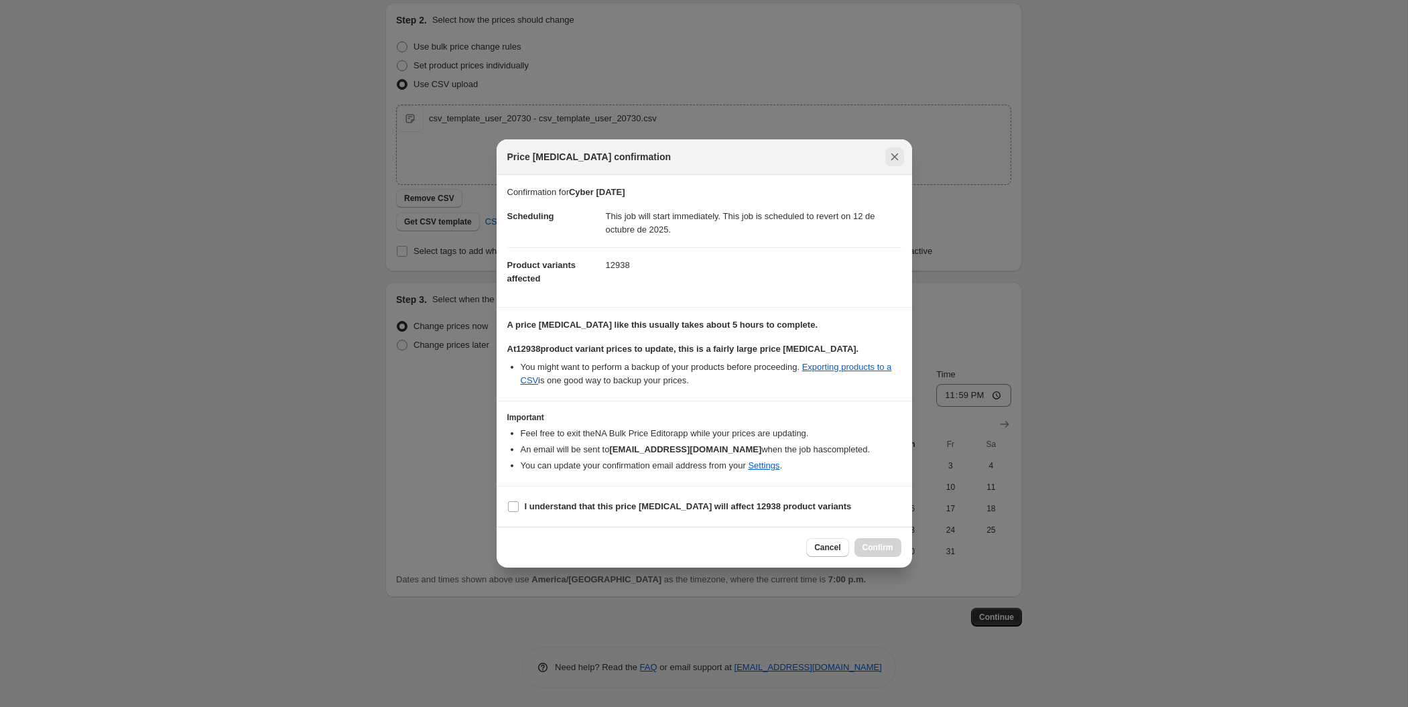
click at [897, 159] on icon "Close" at bounding box center [894, 156] width 13 height 13
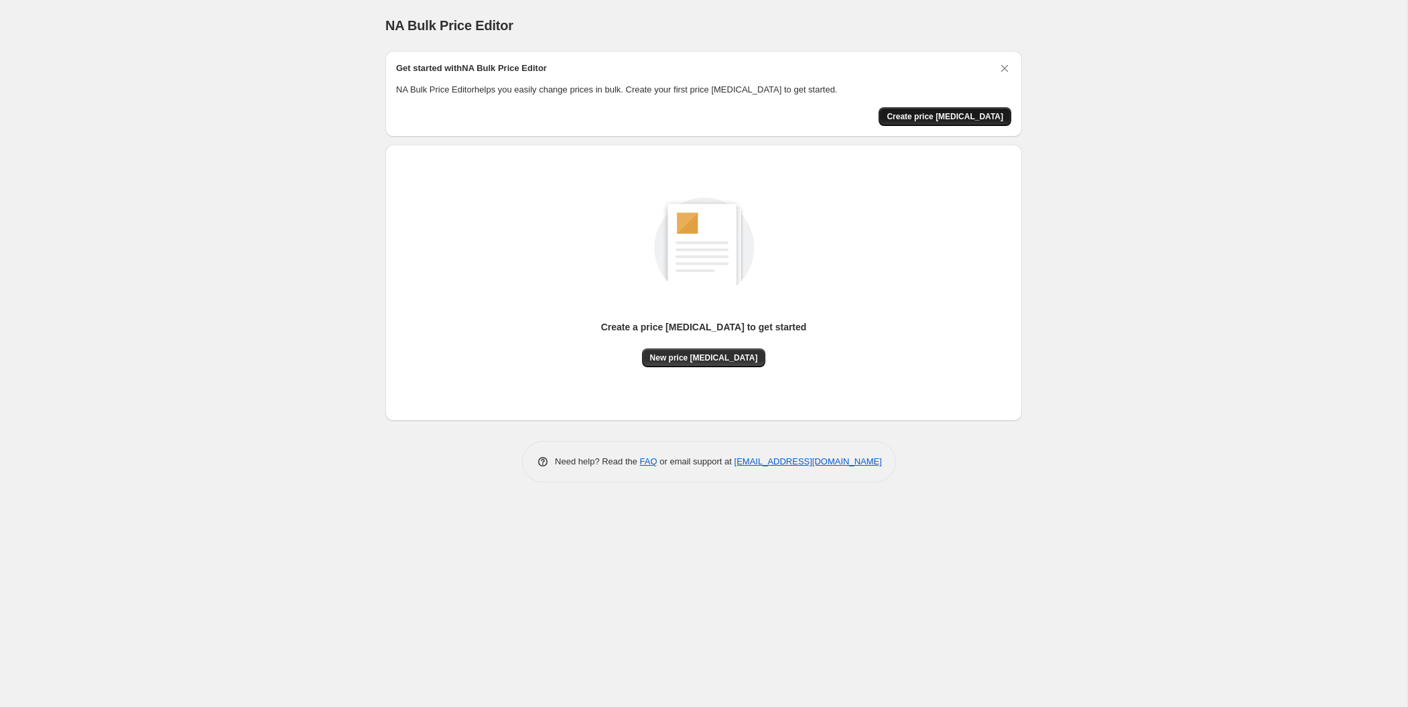
click at [956, 110] on button "Create price change job" at bounding box center [945, 116] width 133 height 19
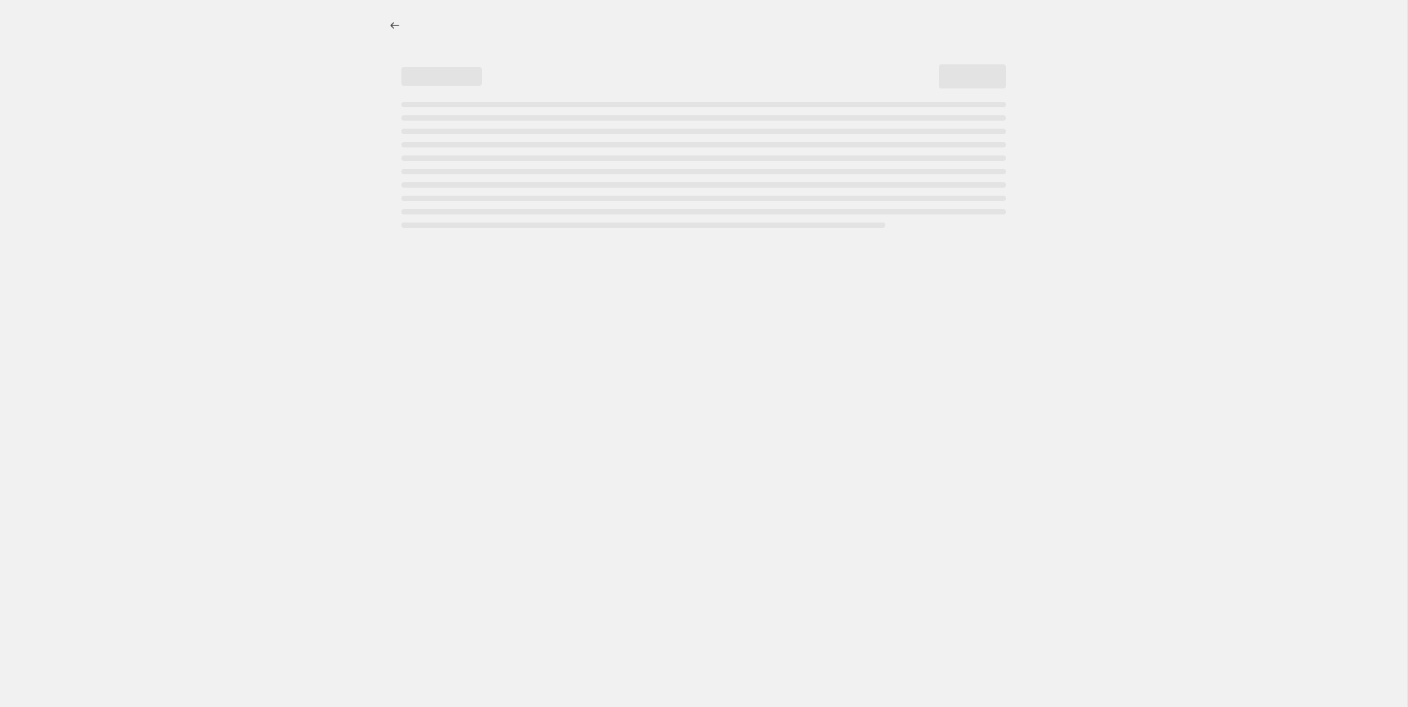
select select "percentage"
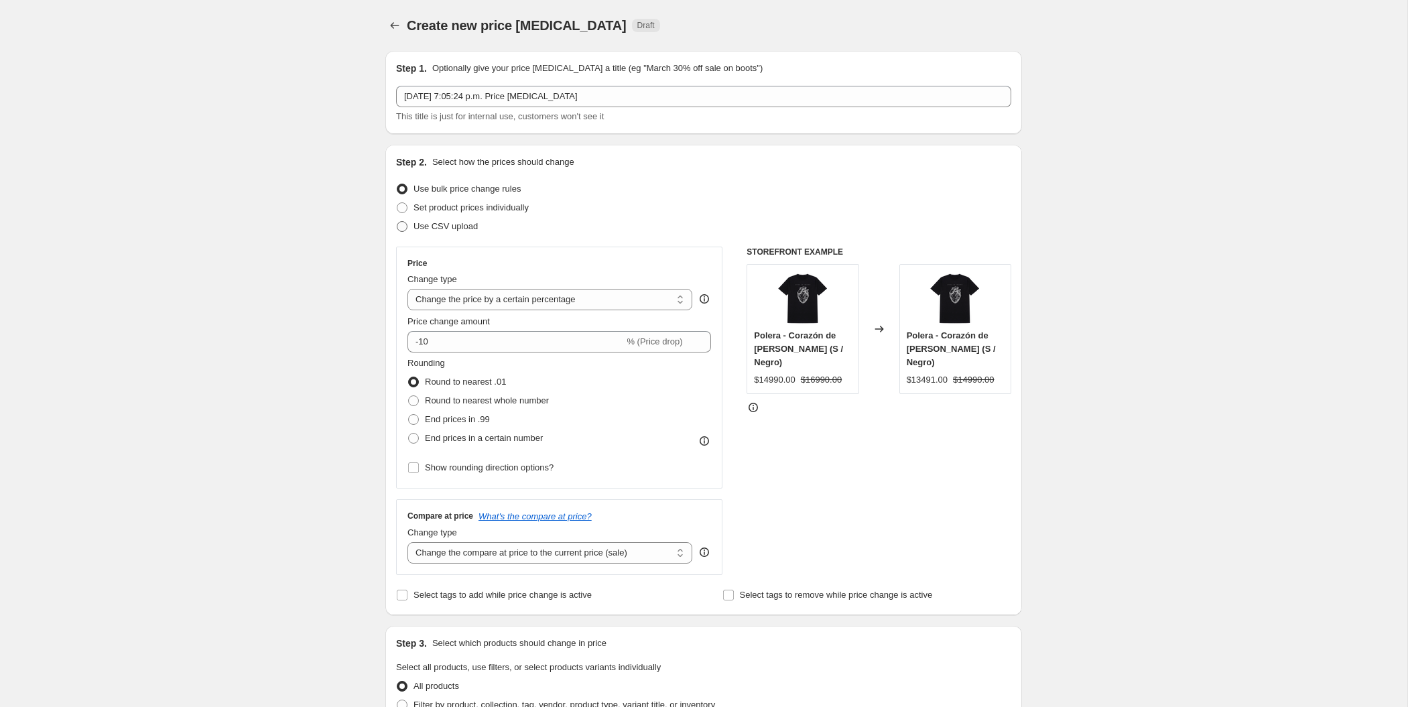
click at [455, 230] on span "Use CSV upload" at bounding box center [446, 226] width 64 height 10
click at [397, 222] on input "Use CSV upload" at bounding box center [397, 221] width 1 height 1
radio input "true"
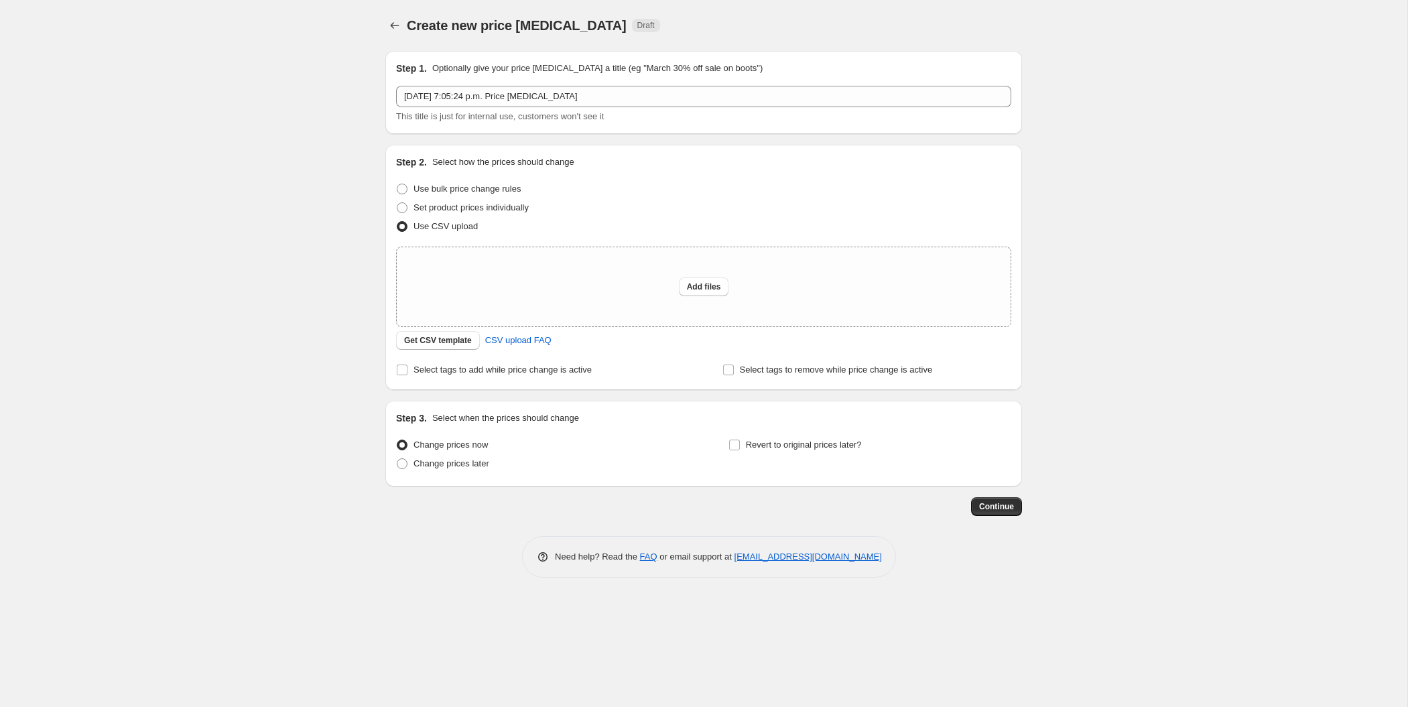
click at [637, 25] on span "Draft" at bounding box center [645, 25] width 17 height 11
click at [391, 25] on icon "Price change jobs" at bounding box center [395, 25] width 9 height 7
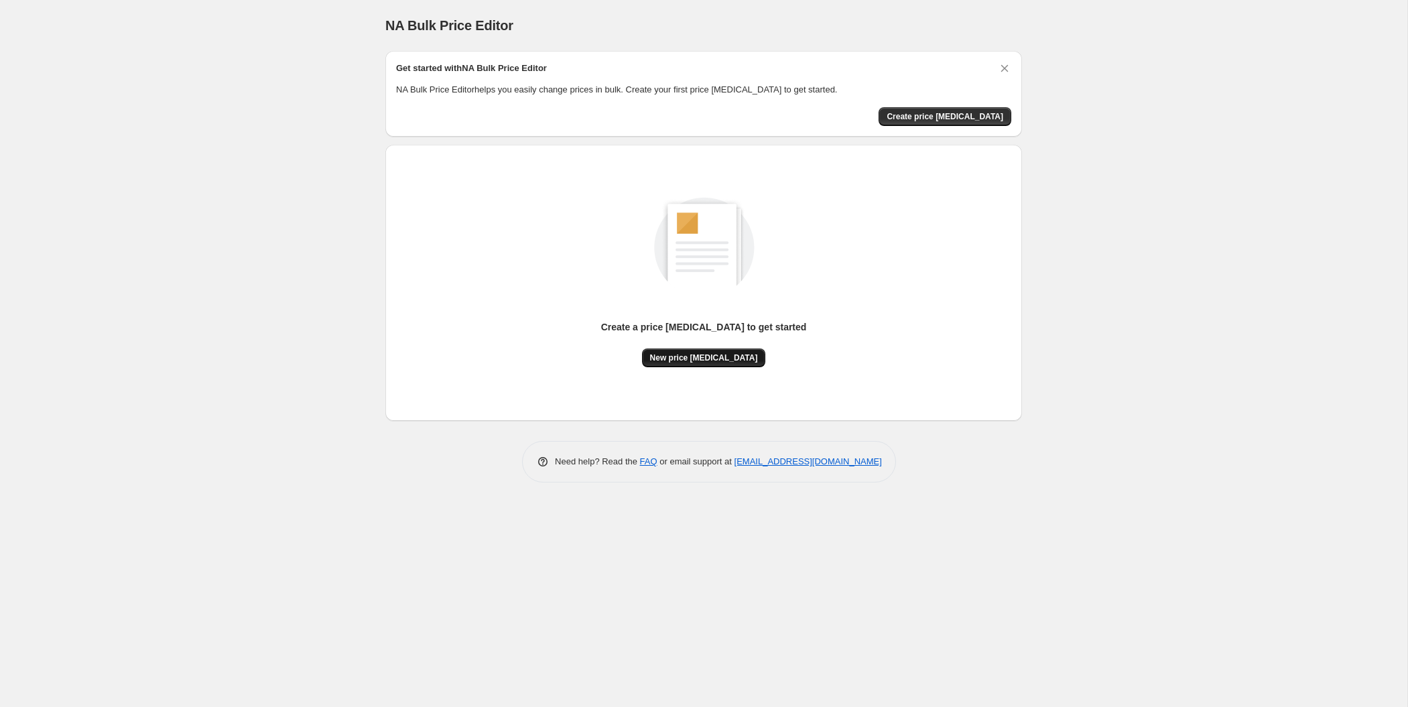
click at [673, 351] on button "New price change job" at bounding box center [704, 358] width 124 height 19
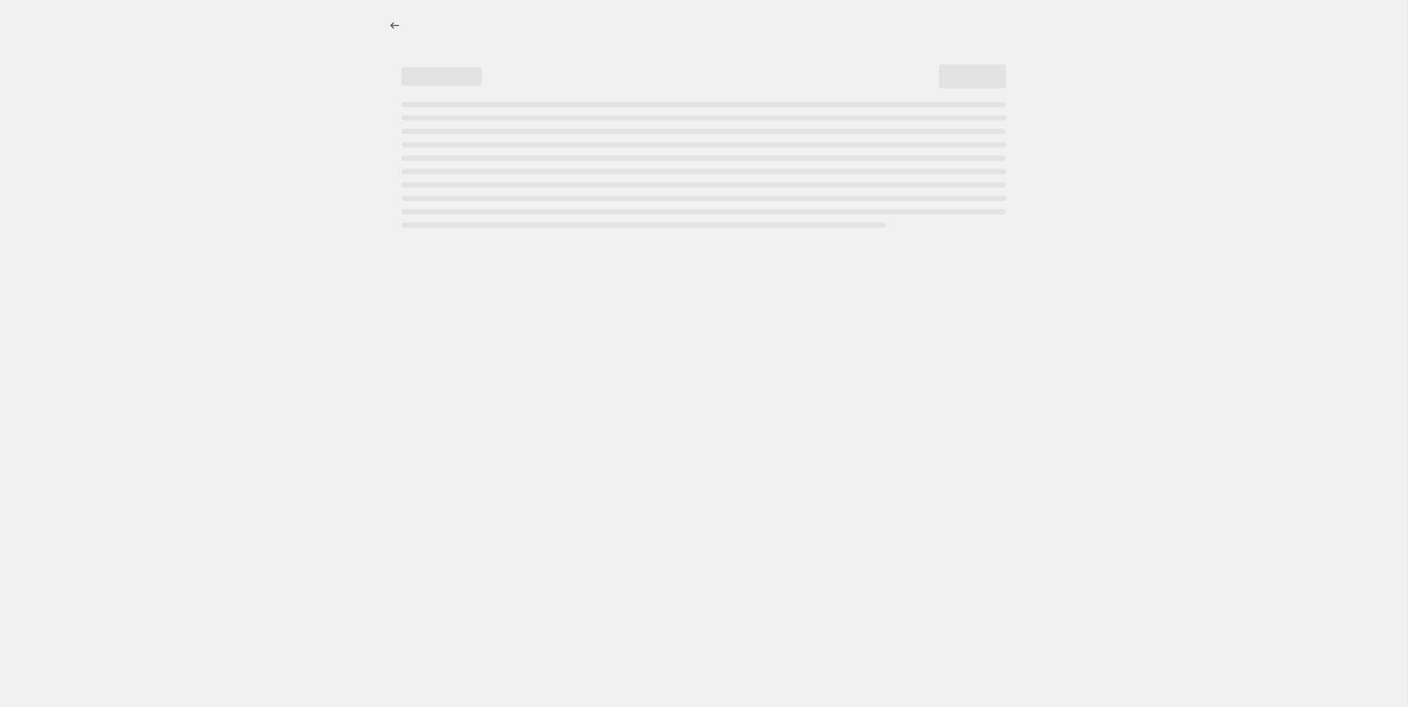
select select "percentage"
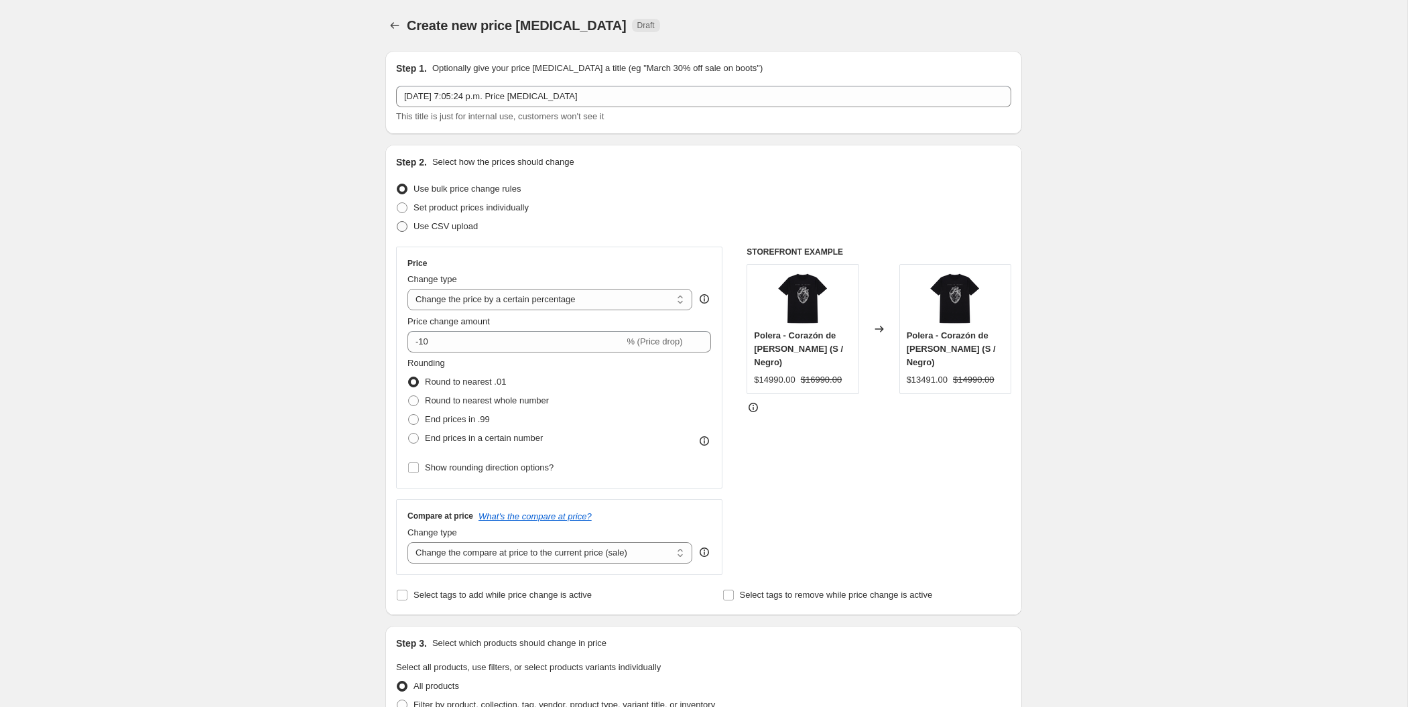
click at [448, 229] on span "Use CSV upload" at bounding box center [446, 226] width 64 height 10
click at [397, 222] on input "Use CSV upload" at bounding box center [397, 221] width 1 height 1
radio input "true"
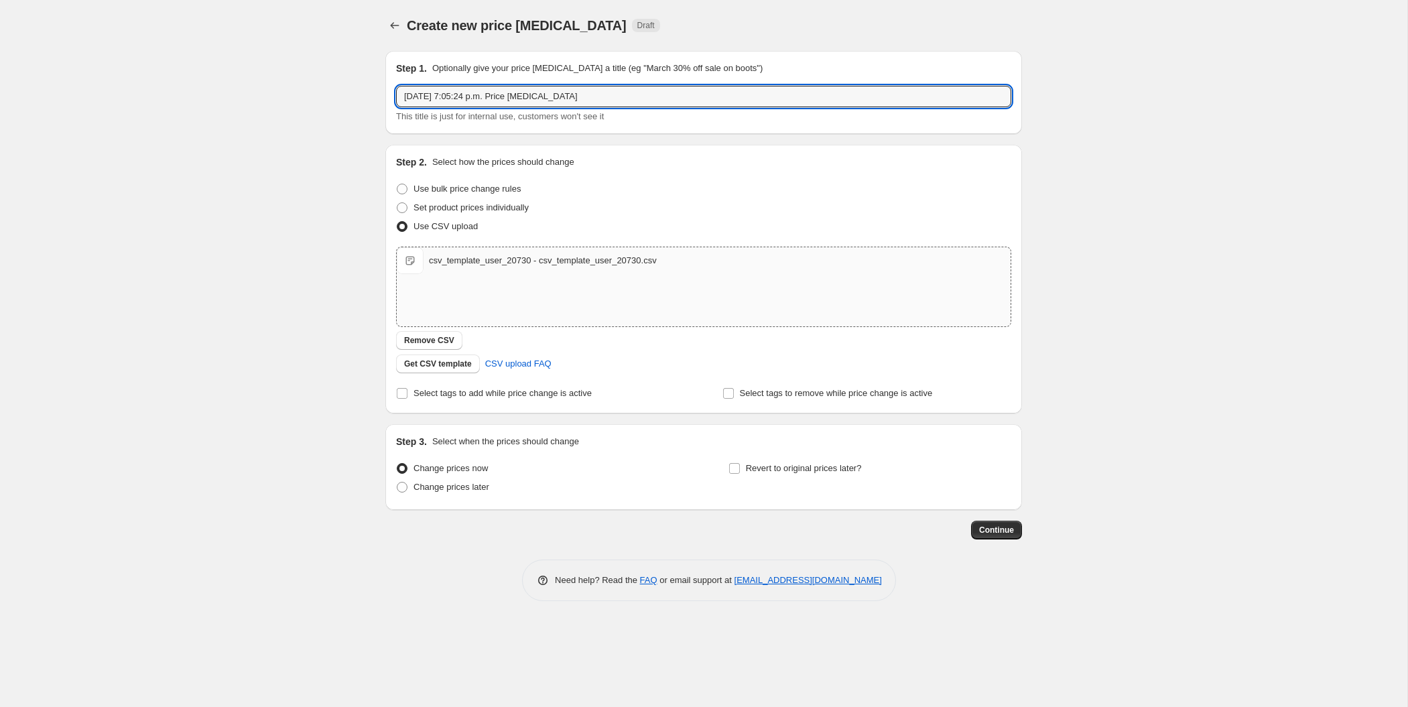
drag, startPoint x: 588, startPoint y: 91, endPoint x: 353, endPoint y: 84, distance: 235.4
click at [371, 93] on div "Create new price change job. This page is ready Create new price change job Dra…" at bounding box center [703, 310] width 669 height 621
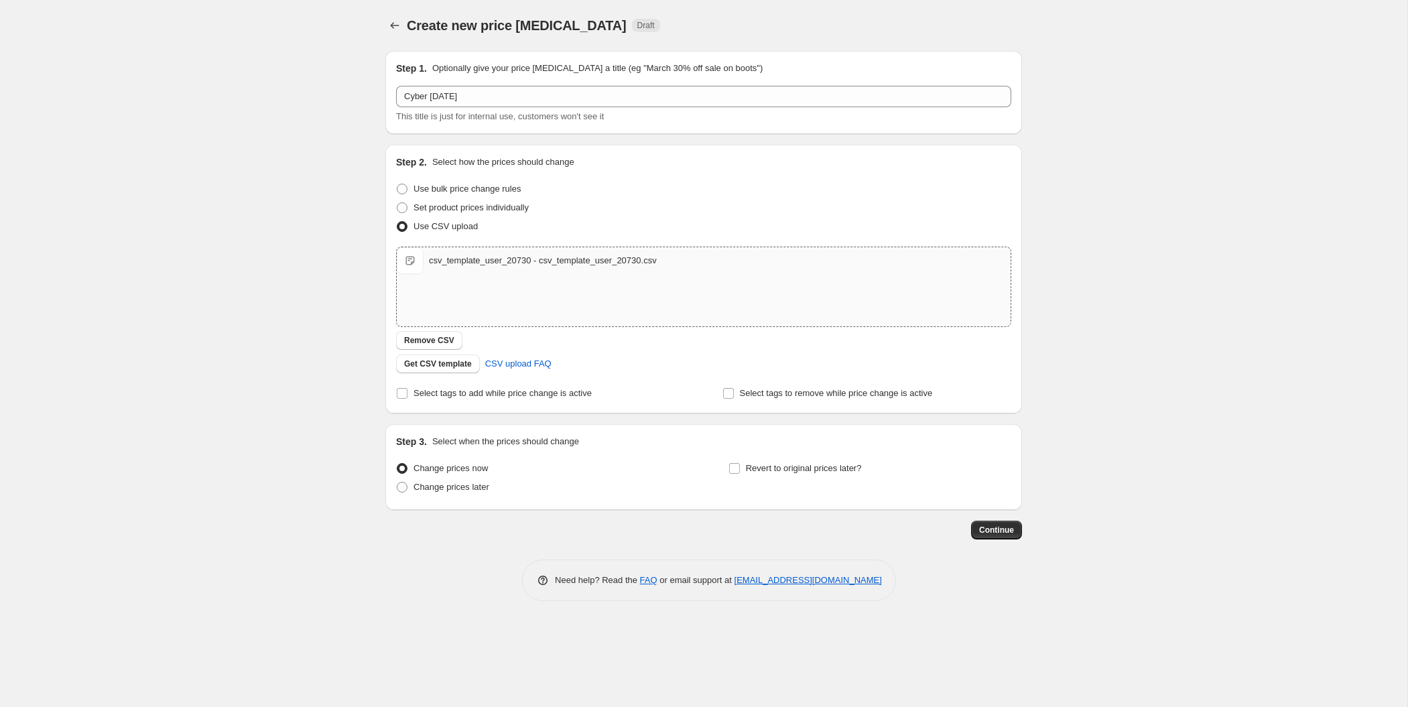
click at [300, 300] on div "Create new price change job. This page is ready Create new price change job Dra…" at bounding box center [704, 353] width 1408 height 707
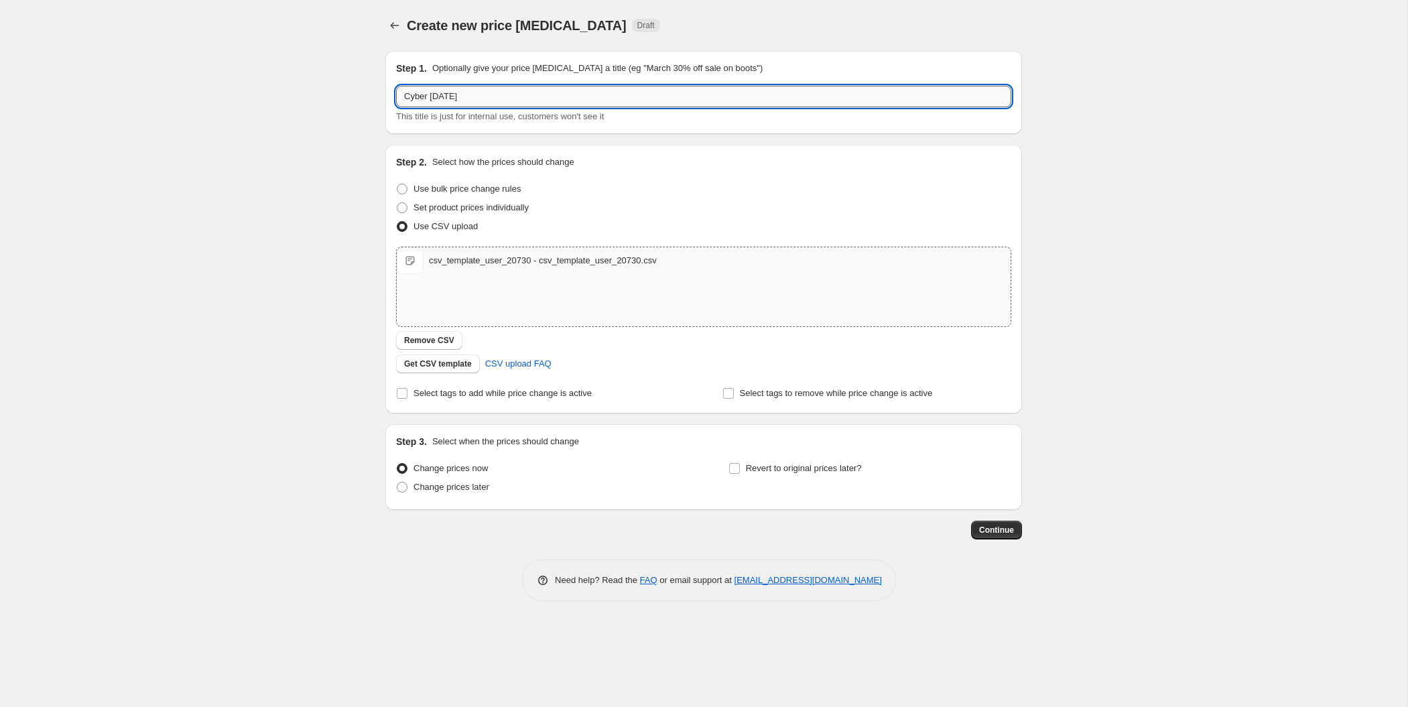
drag, startPoint x: 444, startPoint y: 96, endPoint x: 438, endPoint y: 90, distance: 9.0
click at [430, 98] on input "Cyber nov 2025" at bounding box center [703, 96] width 615 height 21
click at [428, 99] on input "Cyberoct 2025" at bounding box center [703, 96] width 615 height 21
type input "Cyber [DATE]"
click at [771, 467] on span "Revert to original prices later?" at bounding box center [804, 468] width 116 height 10
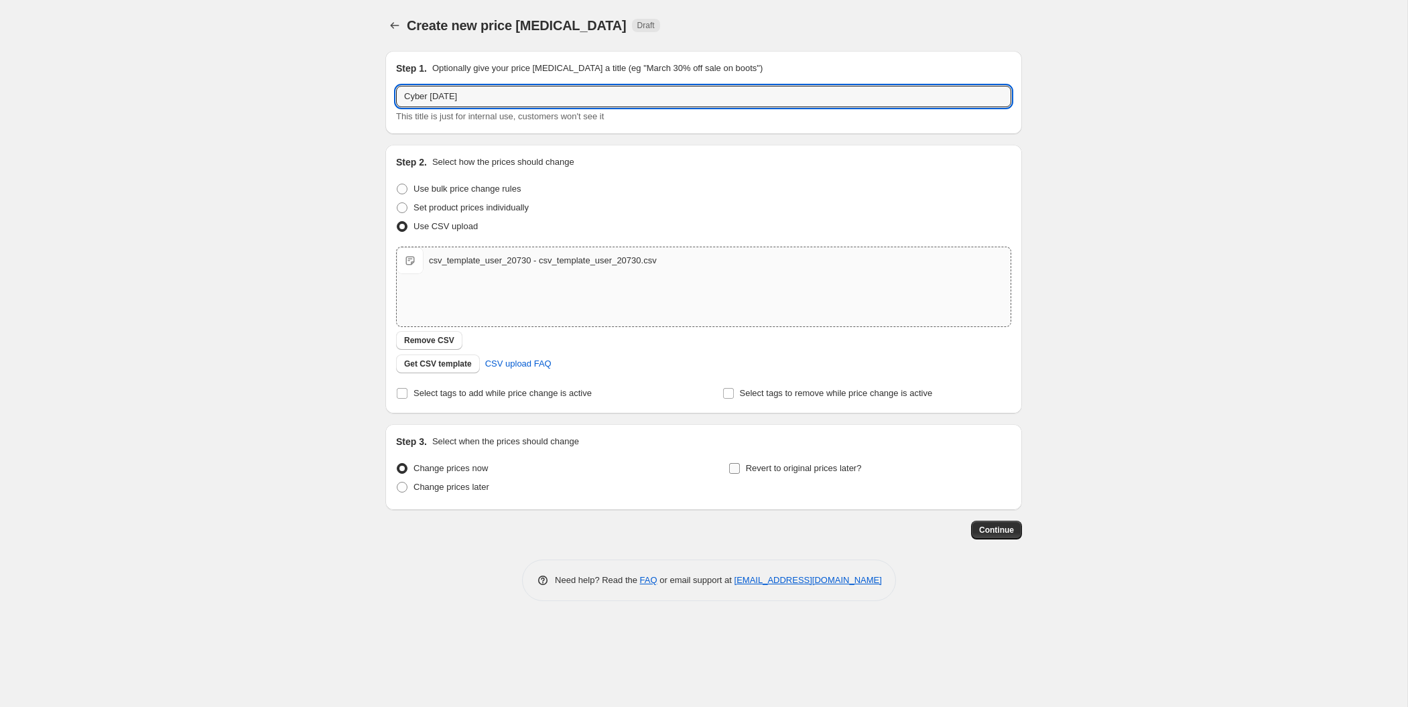
click at [740, 467] on input "Revert to original prices later?" at bounding box center [734, 468] width 11 height 11
checkbox input "true"
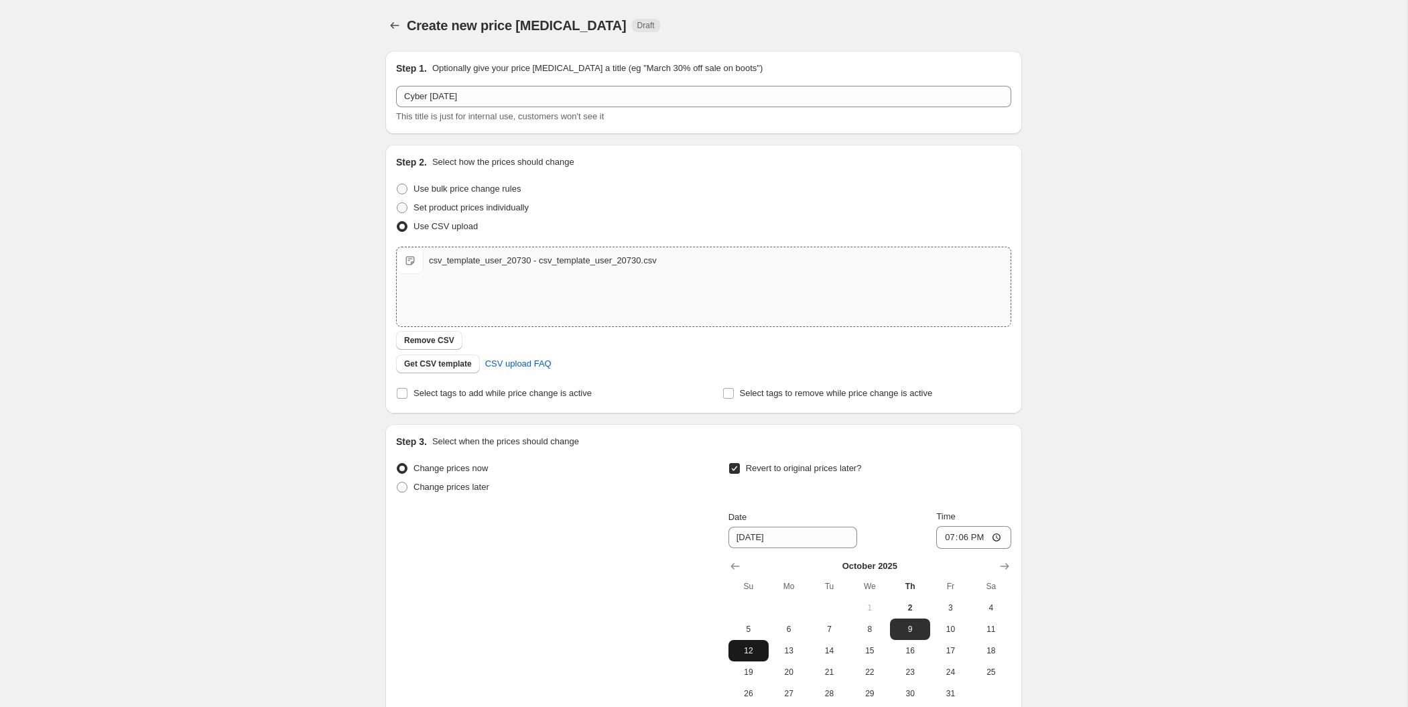
click at [752, 648] on span "12" at bounding box center [748, 651] width 29 height 11
type input "10/12/2025"
click at [970, 541] on input "19:06" at bounding box center [973, 537] width 75 height 23
click at [963, 533] on input "19:06" at bounding box center [973, 537] width 75 height 23
click at [993, 535] on input "19:06" at bounding box center [973, 537] width 75 height 23
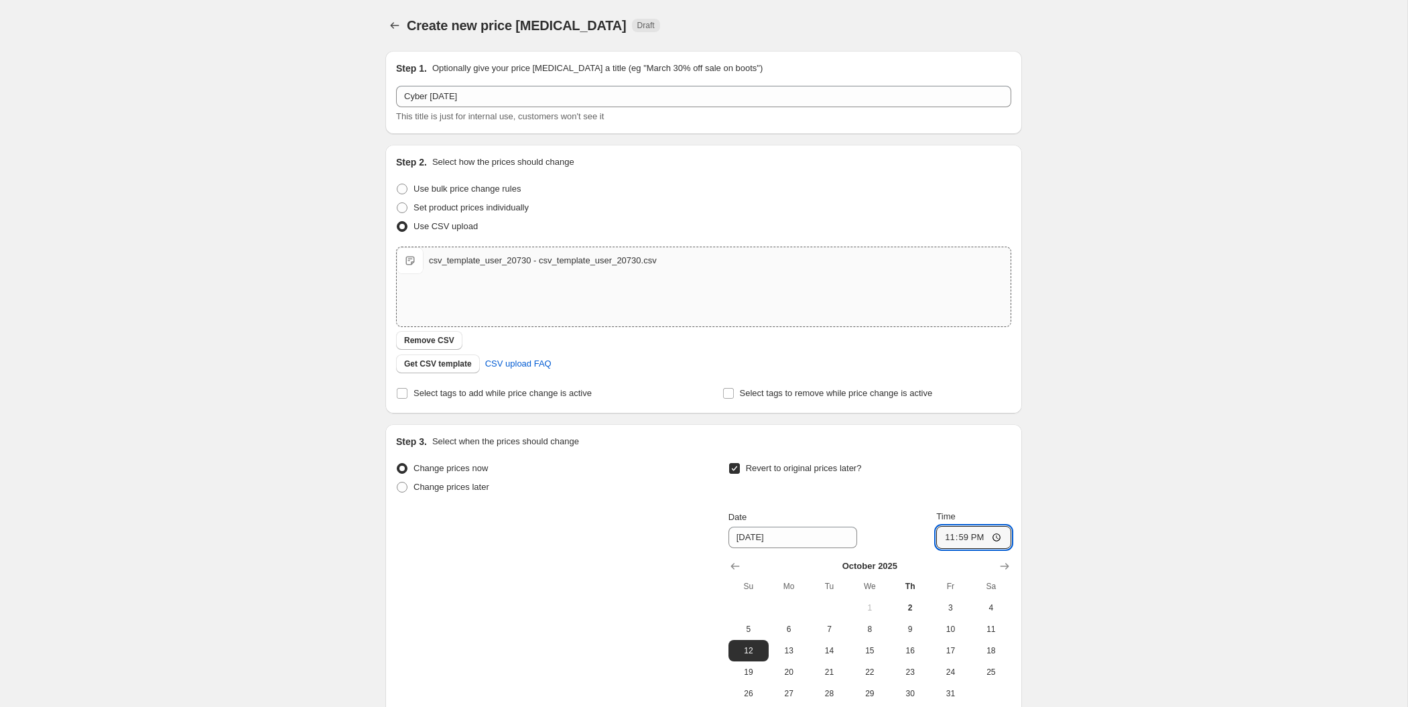
type input "23:59"
click at [1089, 489] on div "Create new price change job. This page is ready Create new price change job Dra…" at bounding box center [704, 425] width 1408 height 851
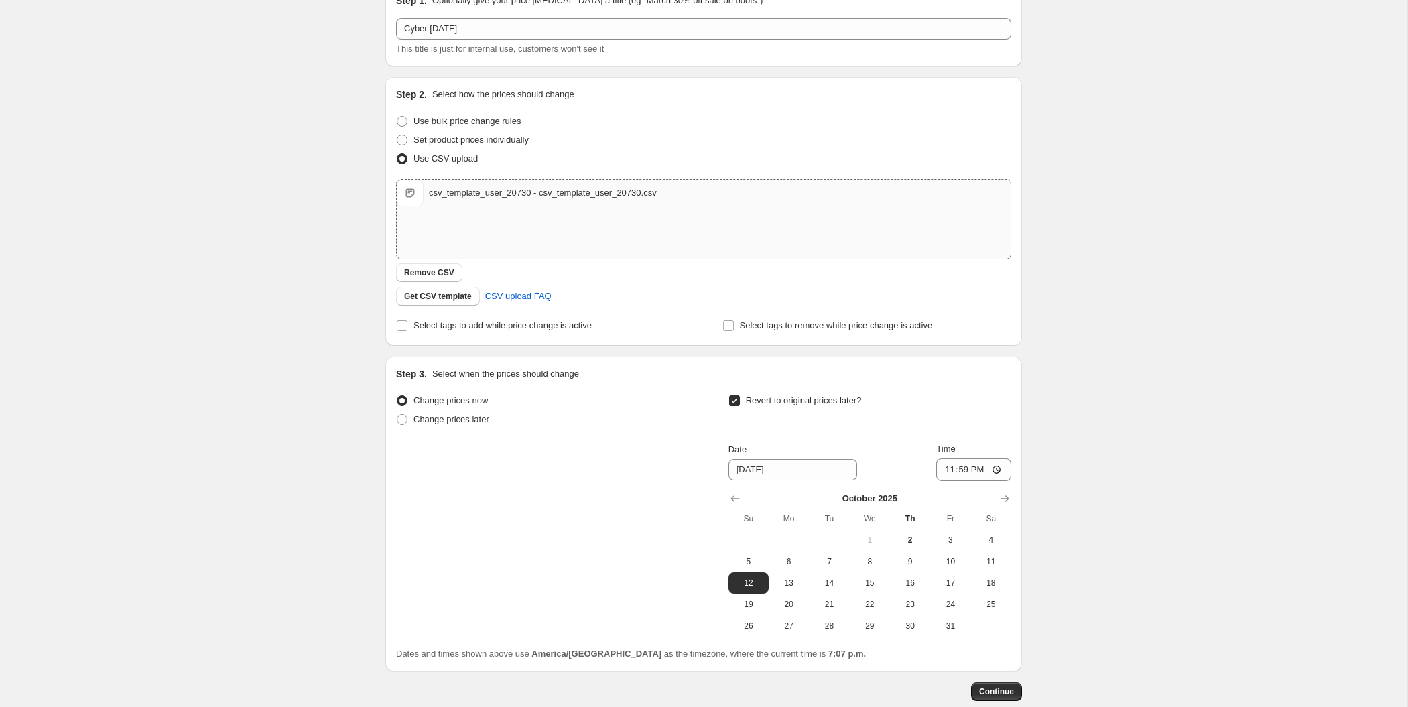
scroll to position [142, 0]
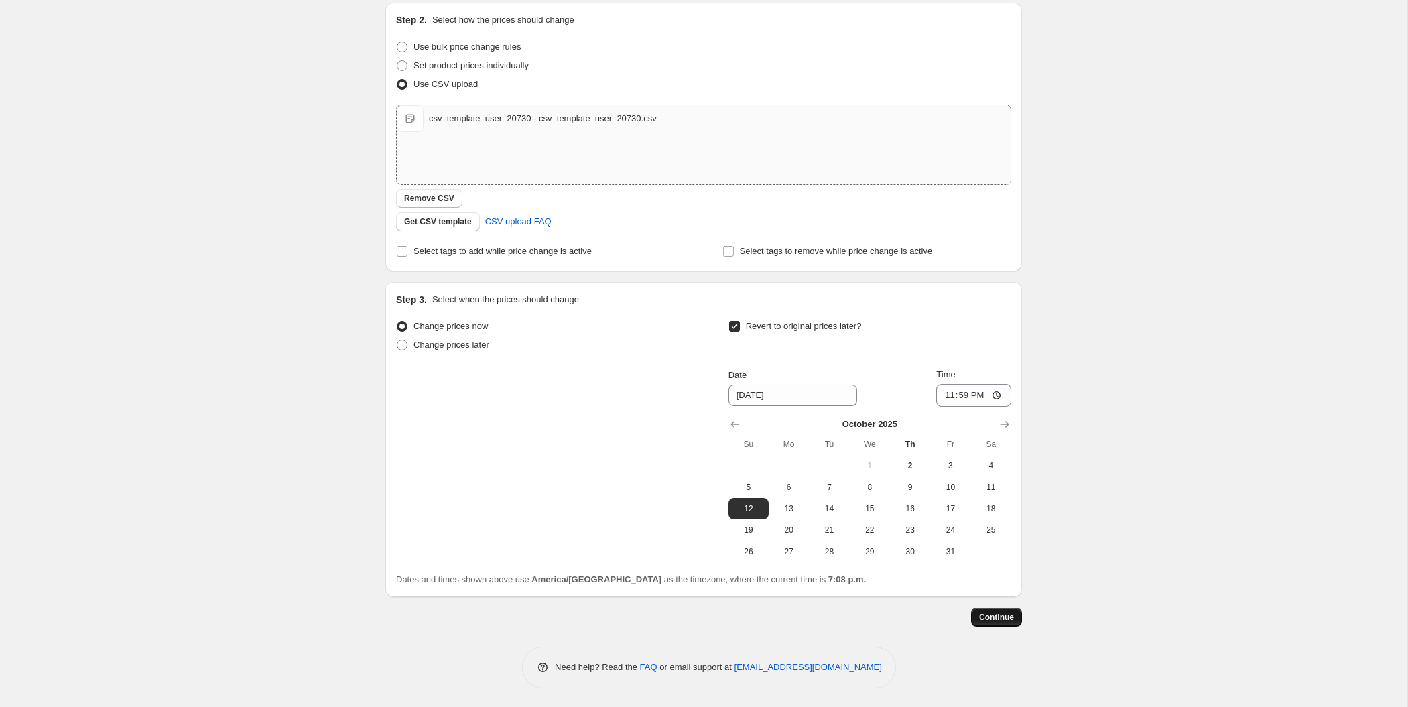
click at [1005, 616] on span "Continue" at bounding box center [996, 617] width 35 height 11
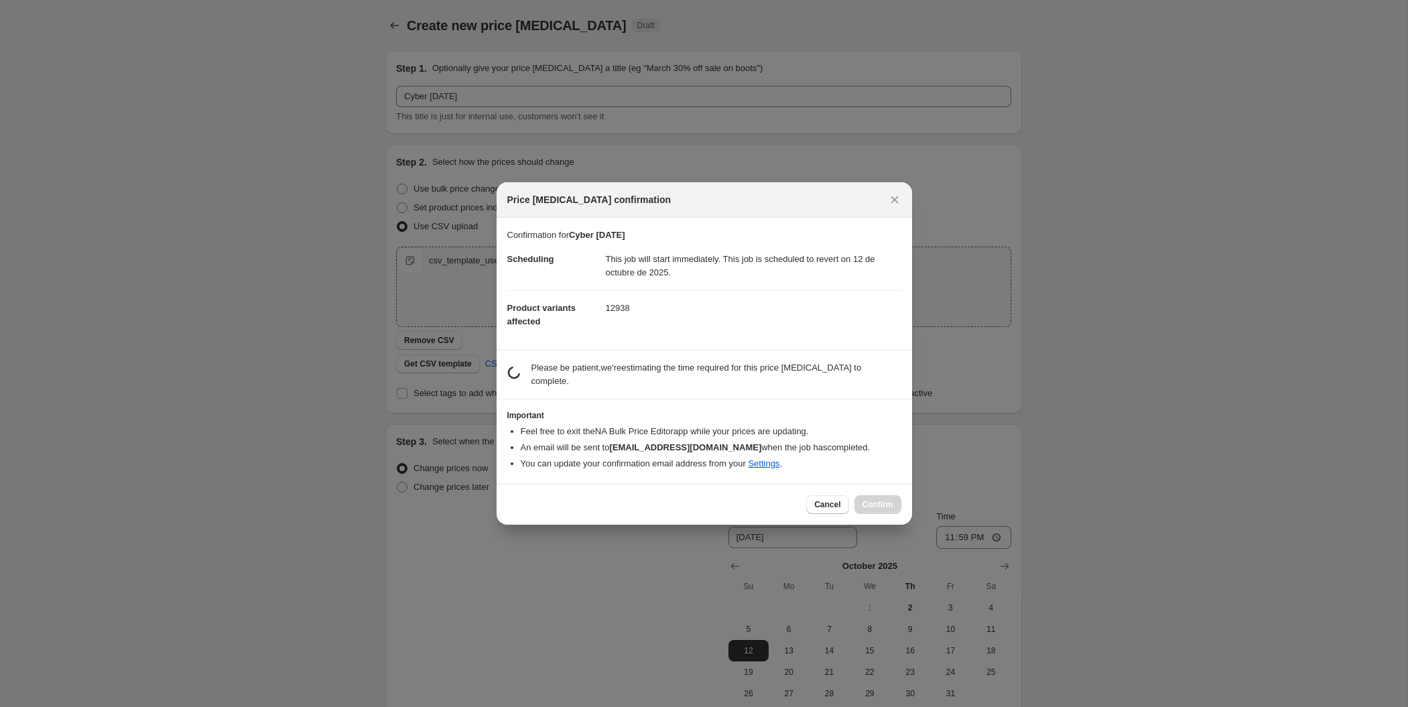
scroll to position [0, 0]
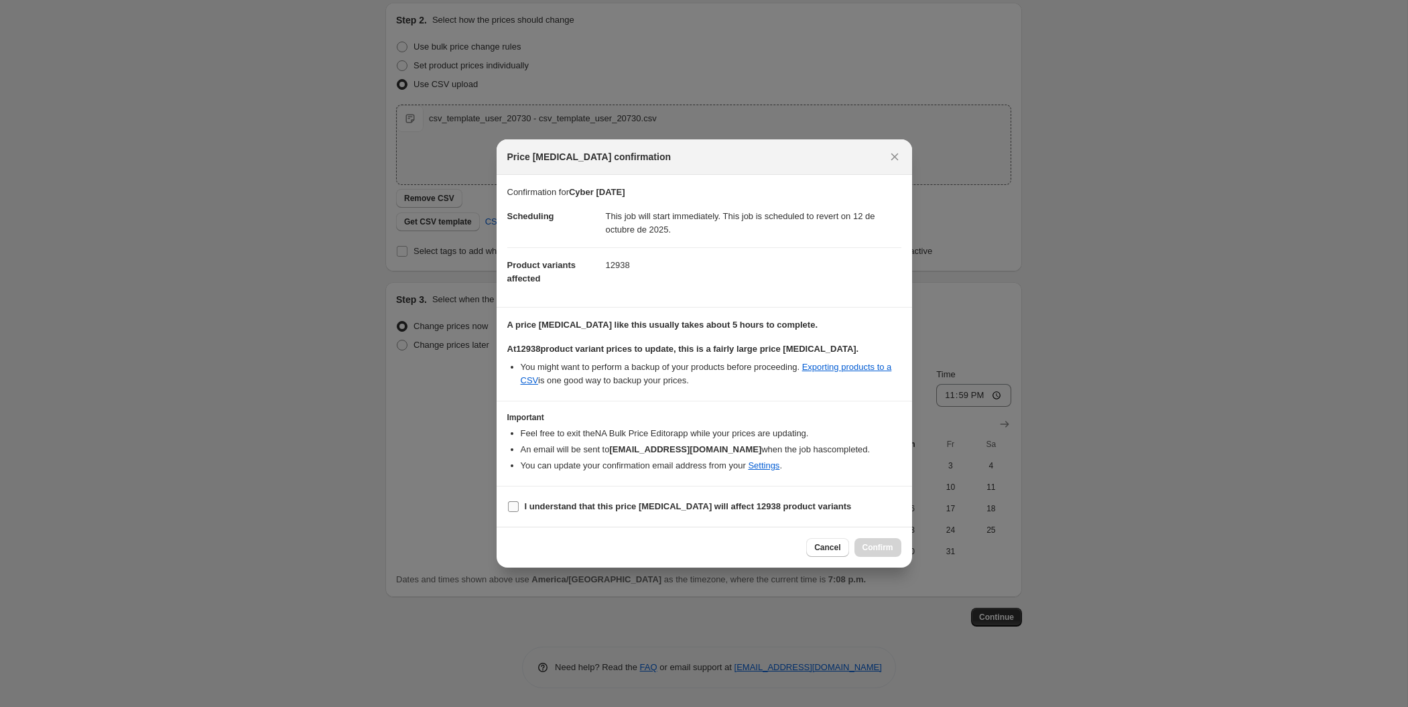
click at [513, 505] on input "I understand that this price change job will affect 12938 product variants" at bounding box center [513, 506] width 11 height 11
checkbox input "true"
click at [888, 545] on span "Confirm" at bounding box center [878, 547] width 31 height 11
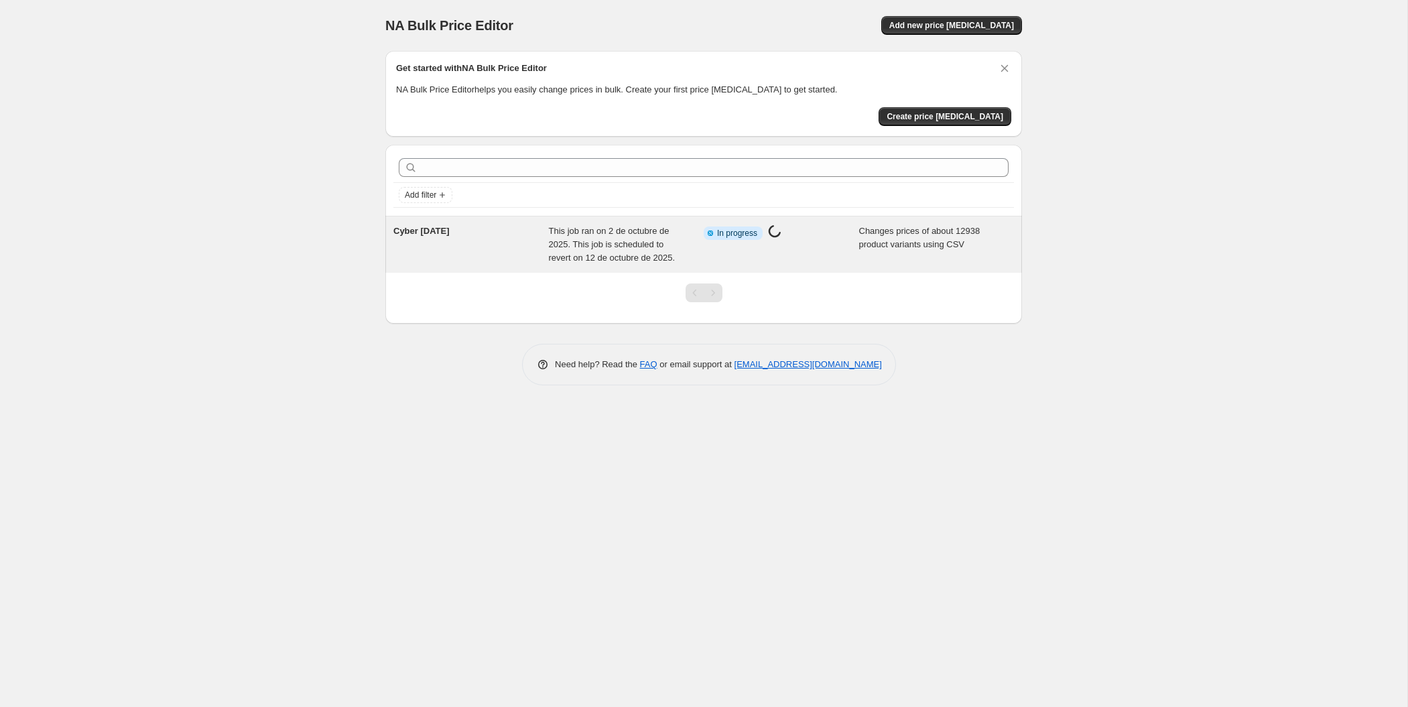
click at [462, 229] on div "Cyber [DATE]" at bounding box center [471, 245] width 156 height 40
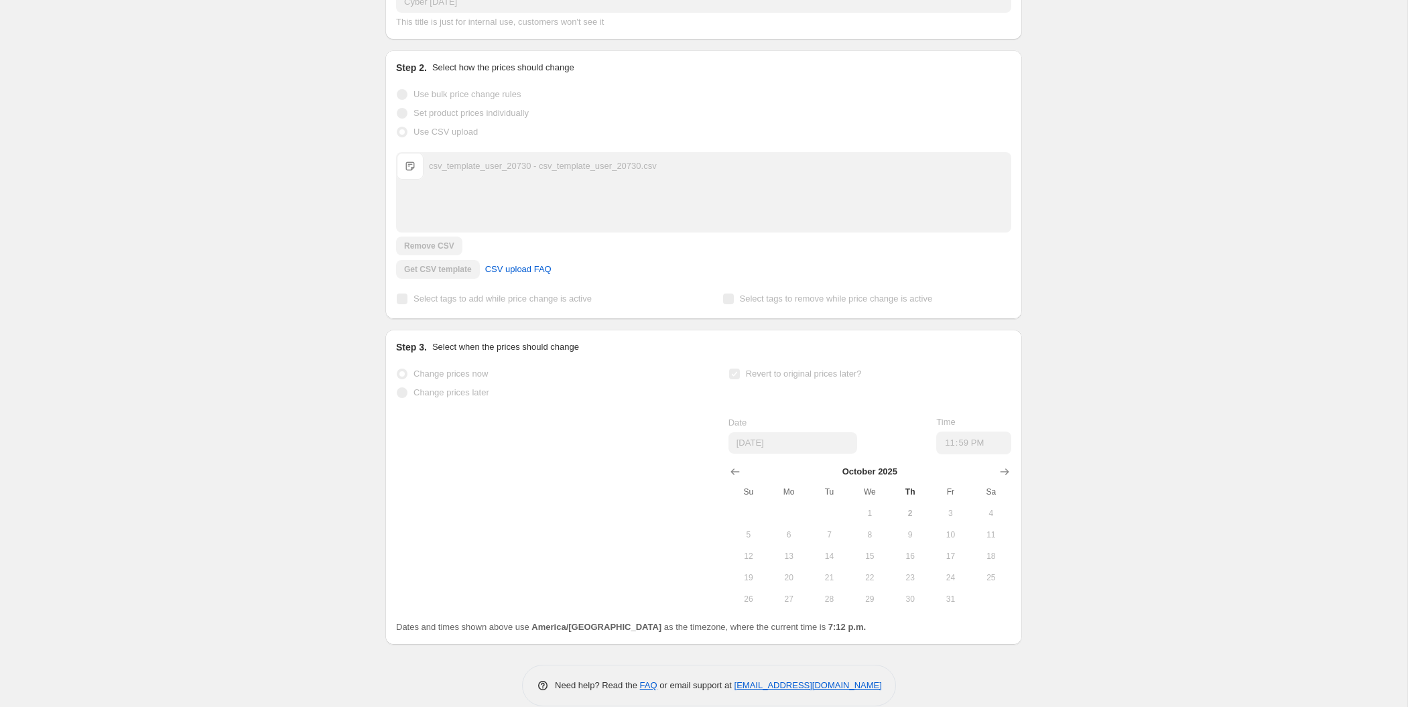
scroll to position [209, 0]
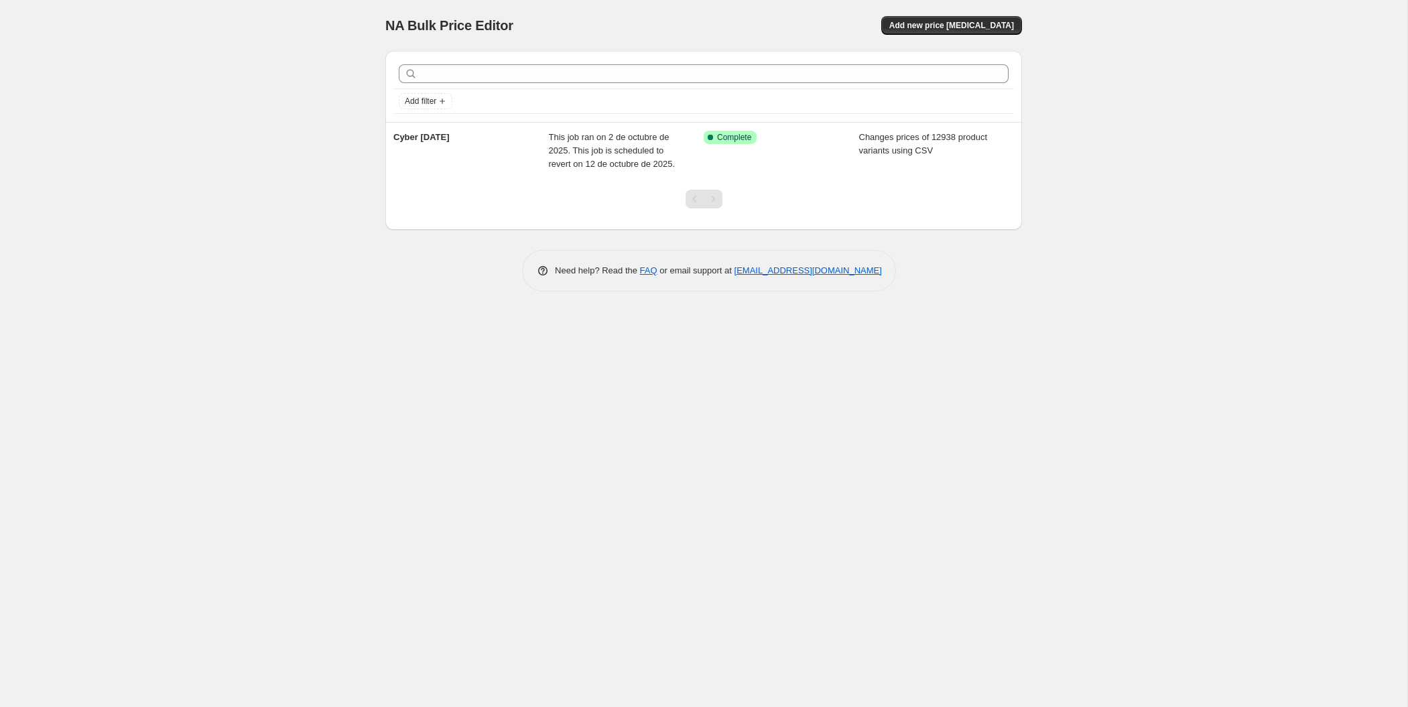
click at [175, 208] on div "NA Bulk Price Editor. This page is ready NA Bulk Price Editor Add new price [ME…" at bounding box center [704, 353] width 1408 height 707
